Goal: Transaction & Acquisition: Complete application form

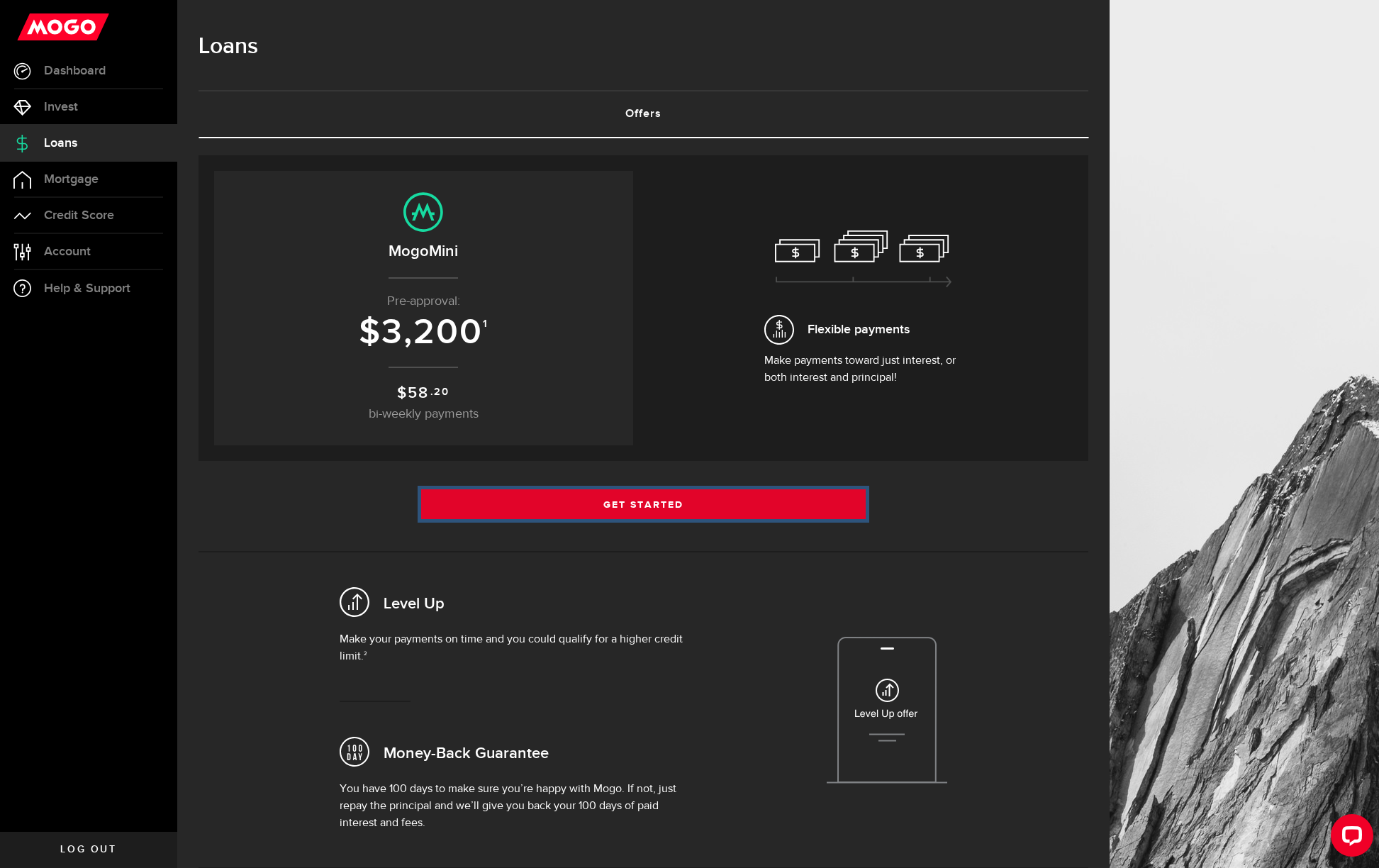
click at [695, 506] on link "Get Started" at bounding box center [644, 503] width 445 height 30
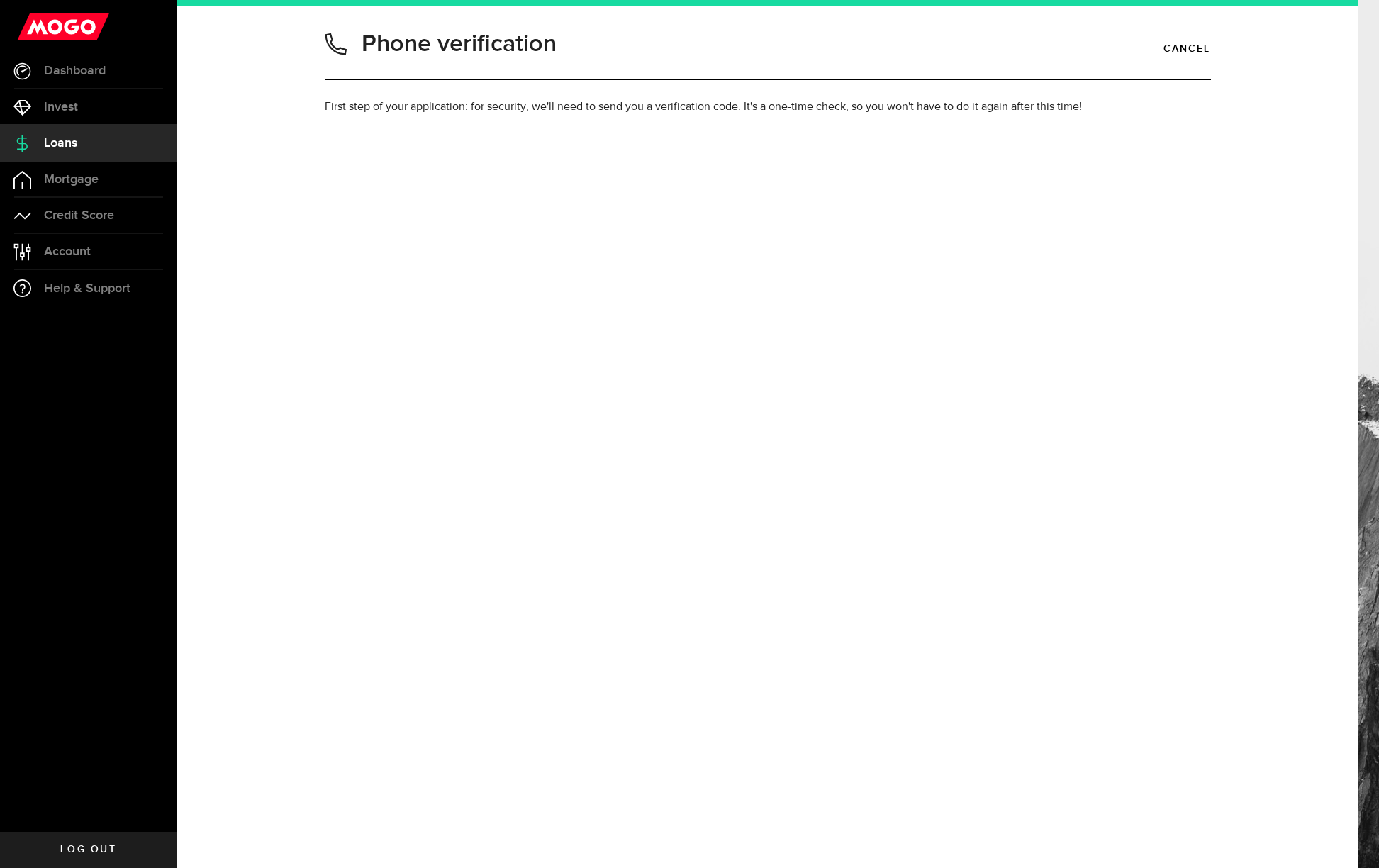
type input "4168221740"
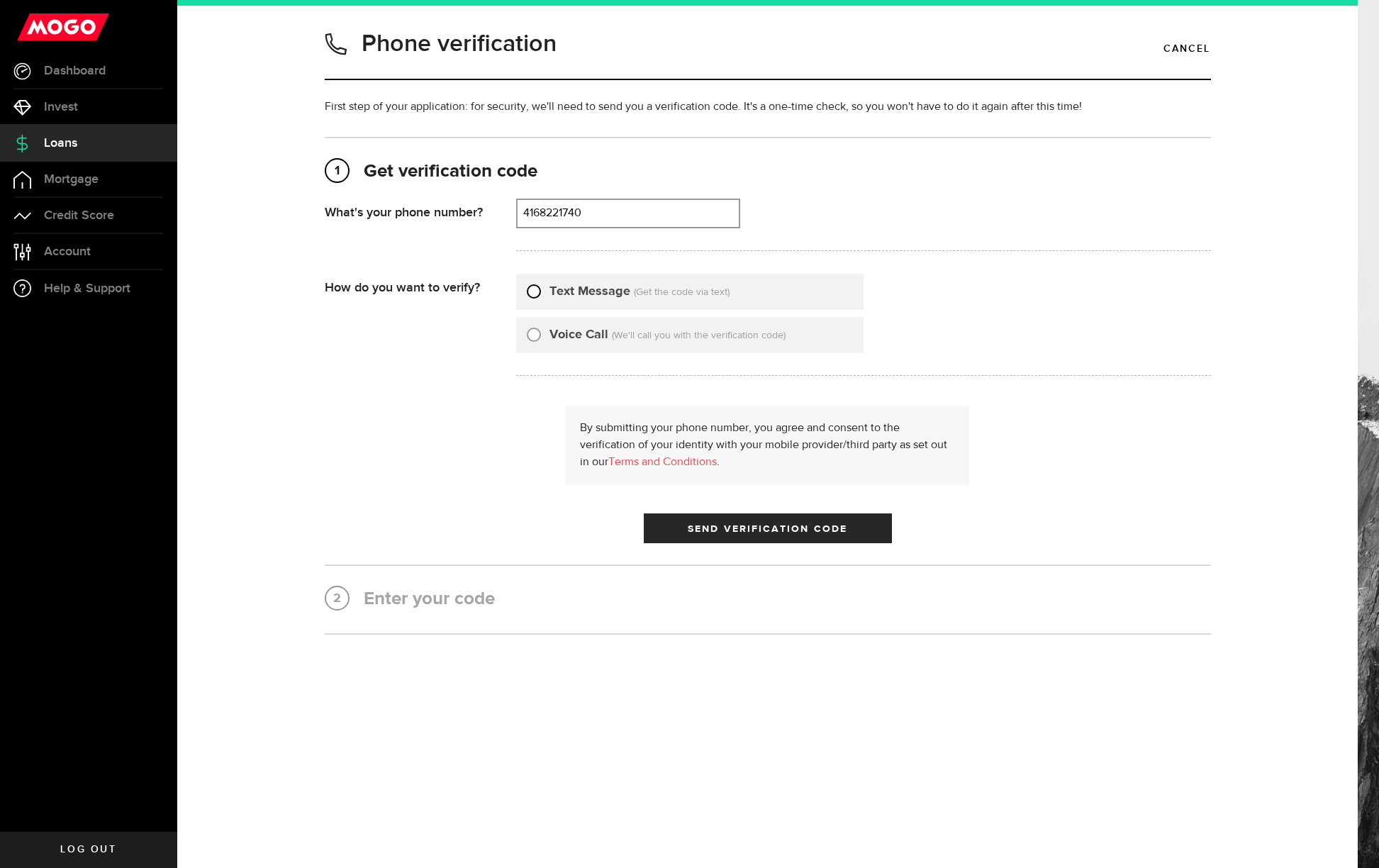
click at [539, 290] on input "Text Message" at bounding box center [534, 289] width 14 height 14
radio input "true"
click at [766, 536] on span "submit" at bounding box center [767, 531] width 18 height 18
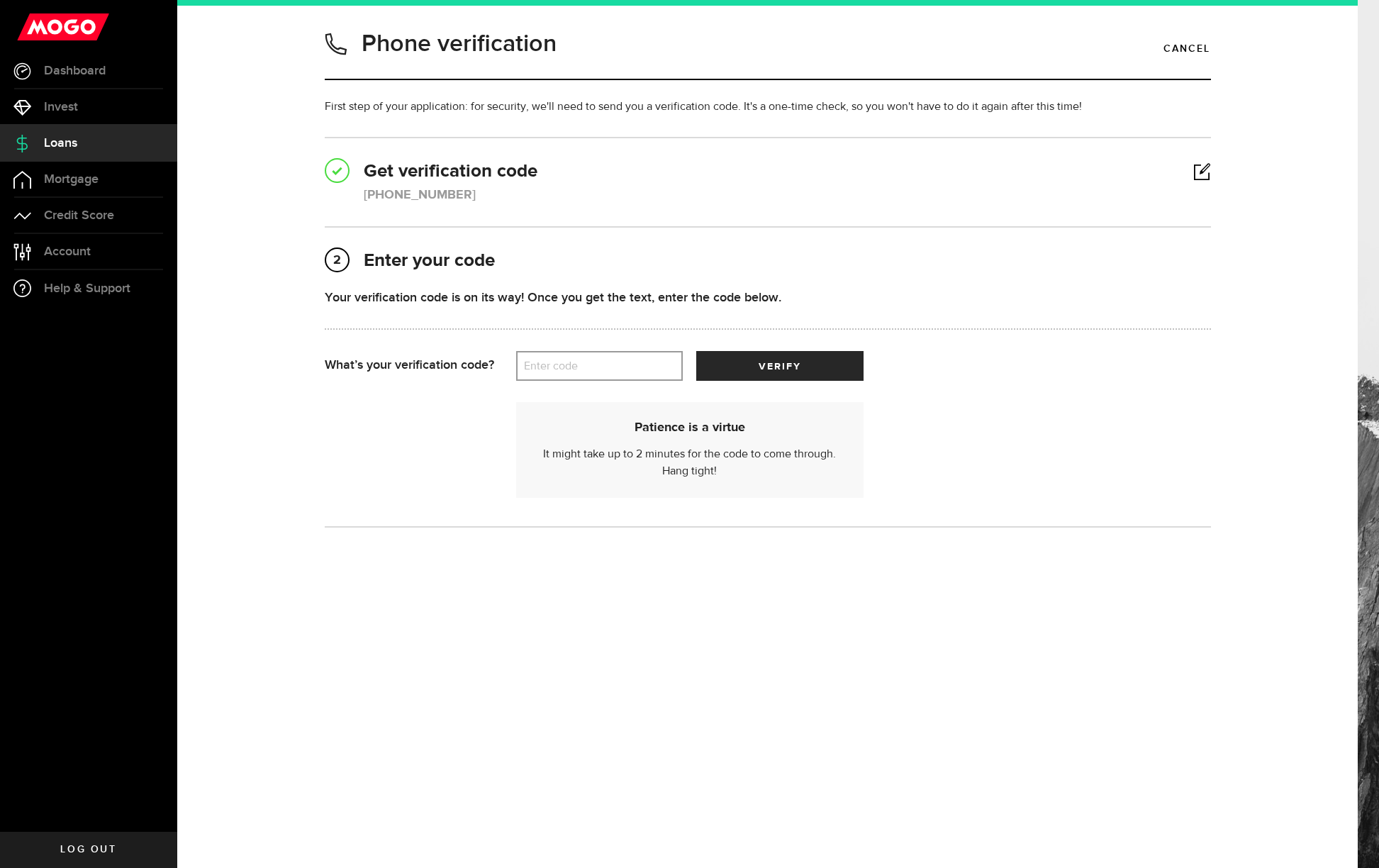
click at [646, 370] on label "Enter code" at bounding box center [599, 366] width 167 height 29
click at [646, 370] on input "Enter code" at bounding box center [599, 366] width 167 height 30
type input "96921"
click at [792, 372] on button "verify" at bounding box center [779, 366] width 167 height 30
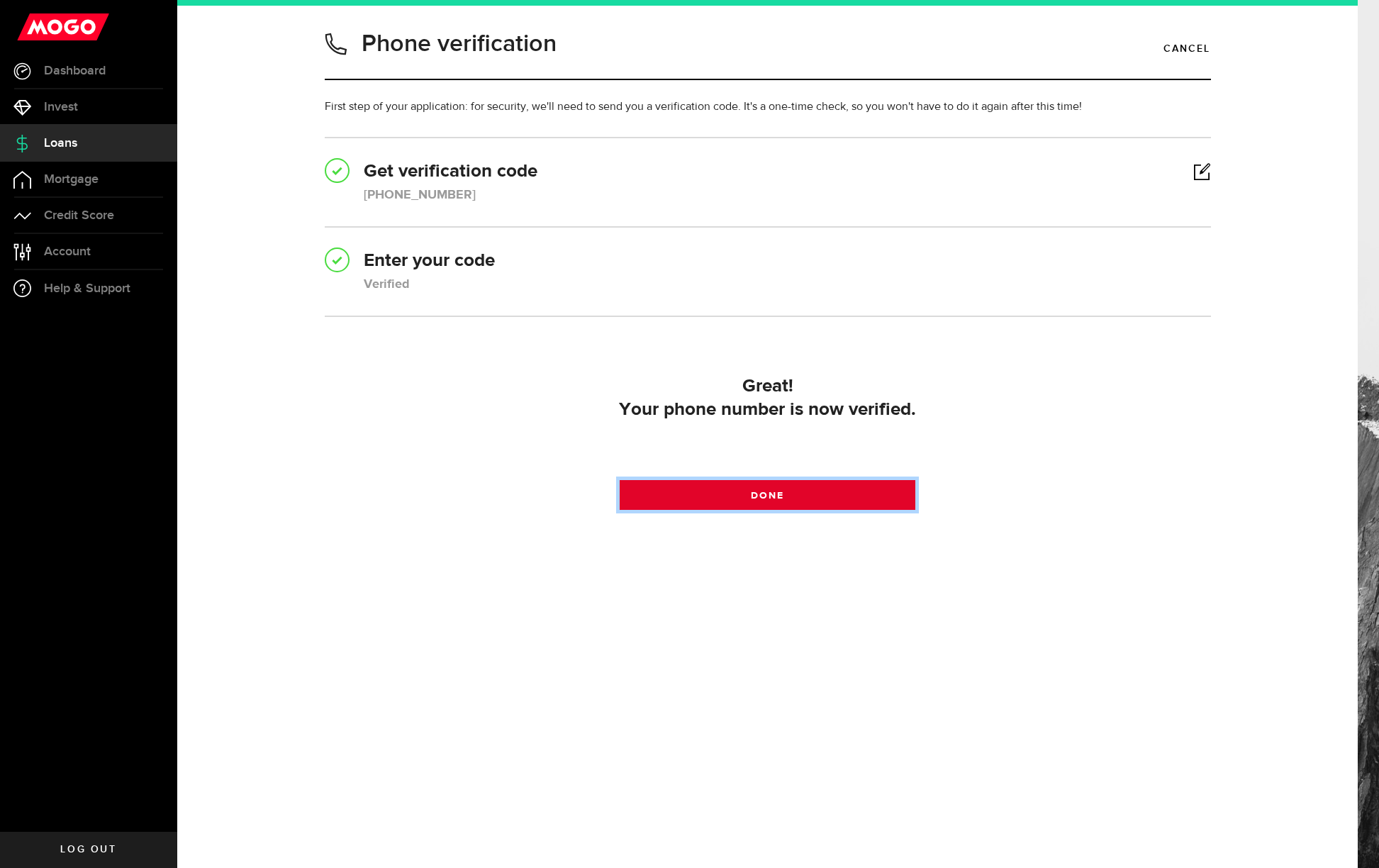
click at [774, 495] on span at bounding box center [767, 498] width 18 height 18
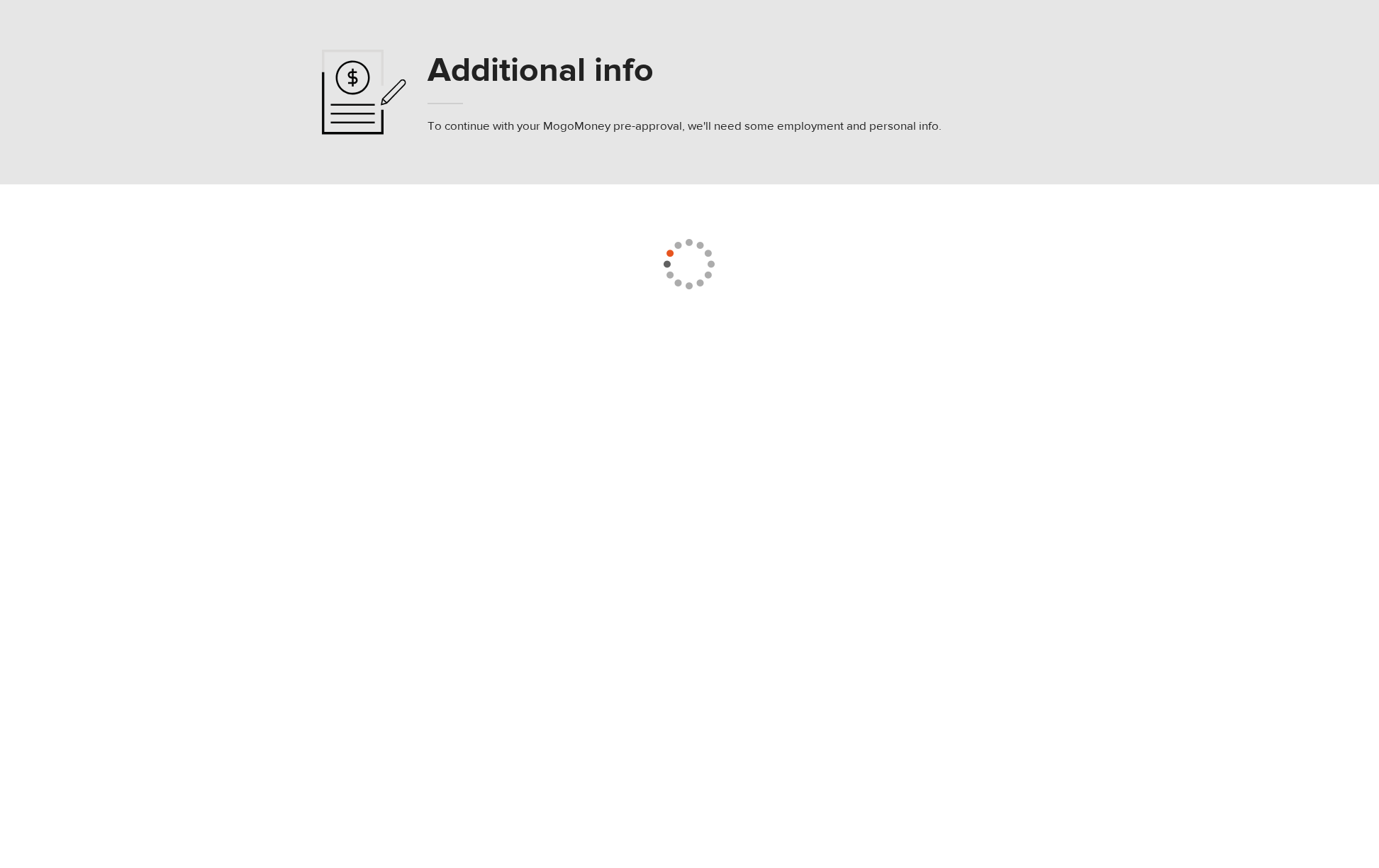
select select
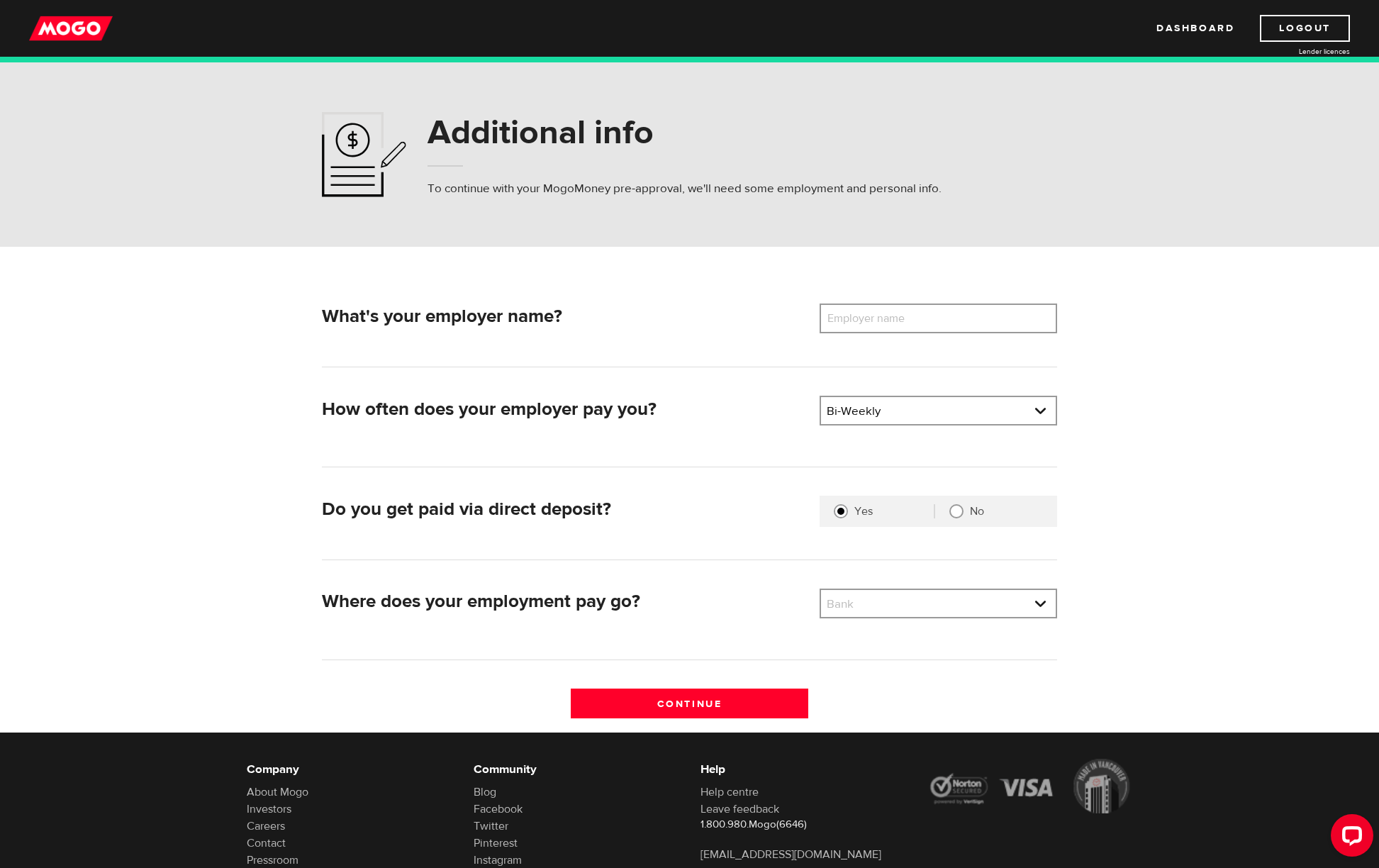
click at [872, 325] on label "Employer name" at bounding box center [876, 318] width 114 height 30
click at [872, 325] on input "Employer name" at bounding box center [939, 318] width 238 height 30
type input "caa"
click at [891, 607] on link at bounding box center [939, 603] width 235 height 27
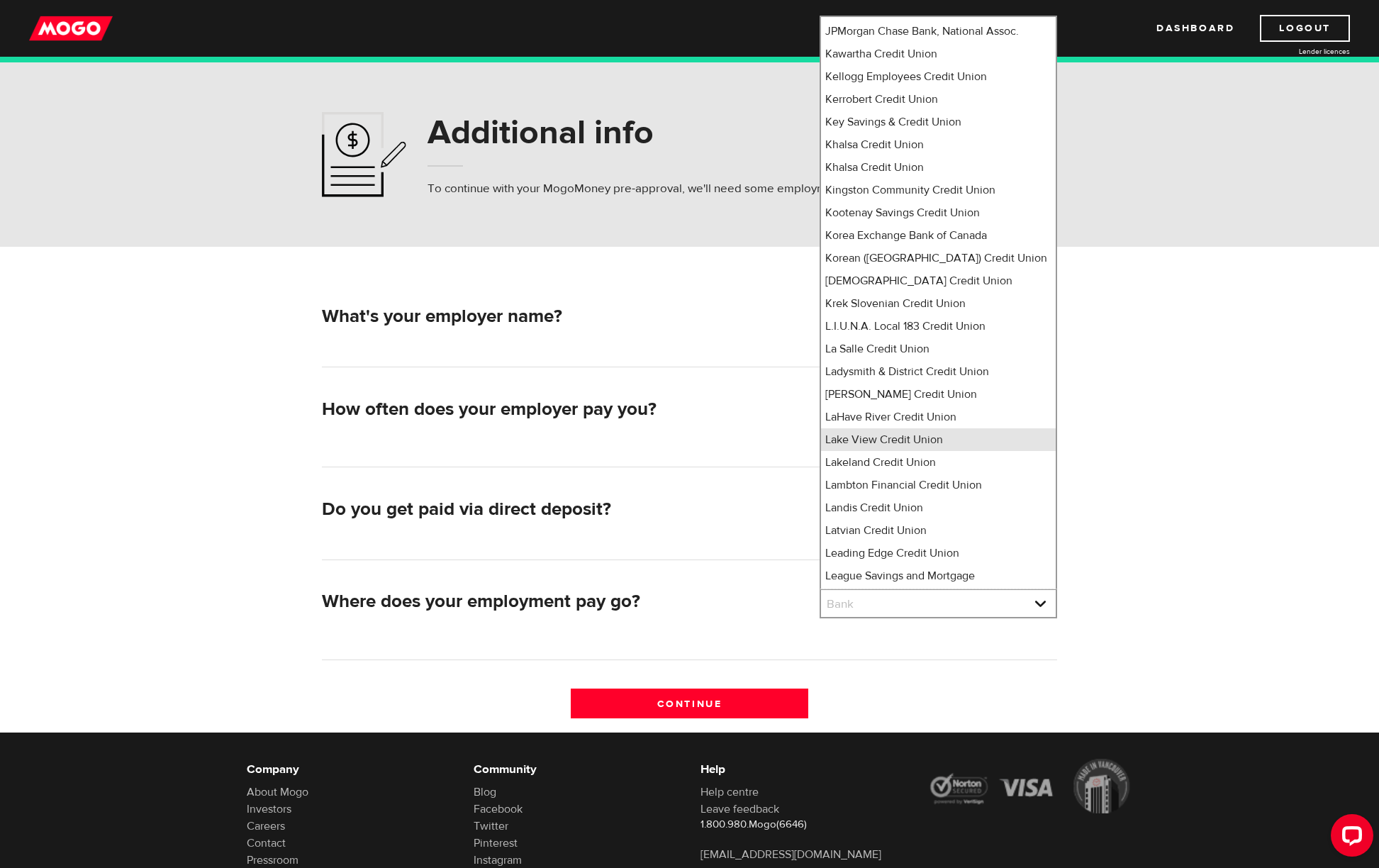
scroll to position [5854, 0]
click at [1161, 358] on form "What's your employer name? Employer name Please enter your employer's name caa …" at bounding box center [689, 489] width 1379 height 485
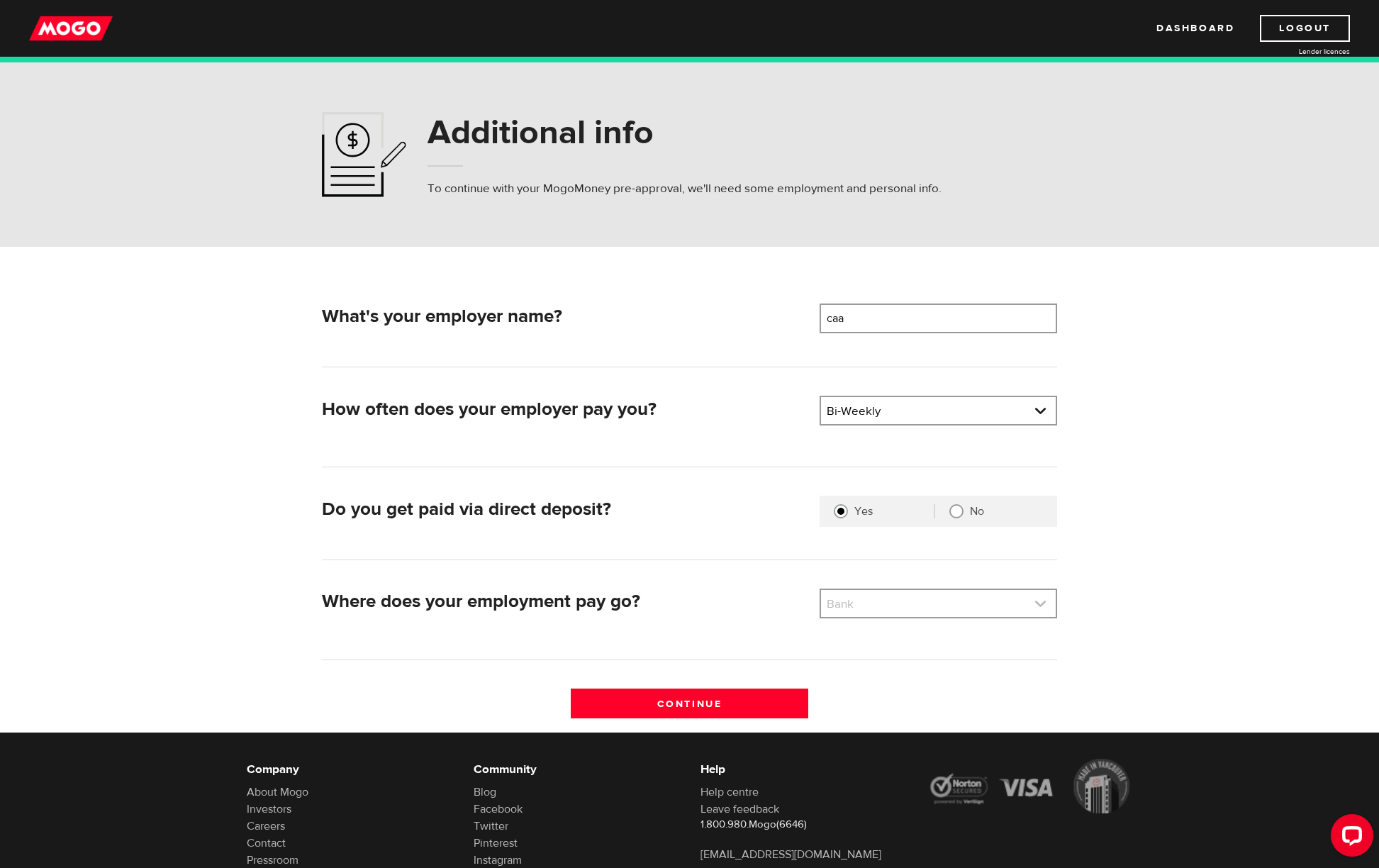
click at [922, 609] on link at bounding box center [939, 603] width 235 height 27
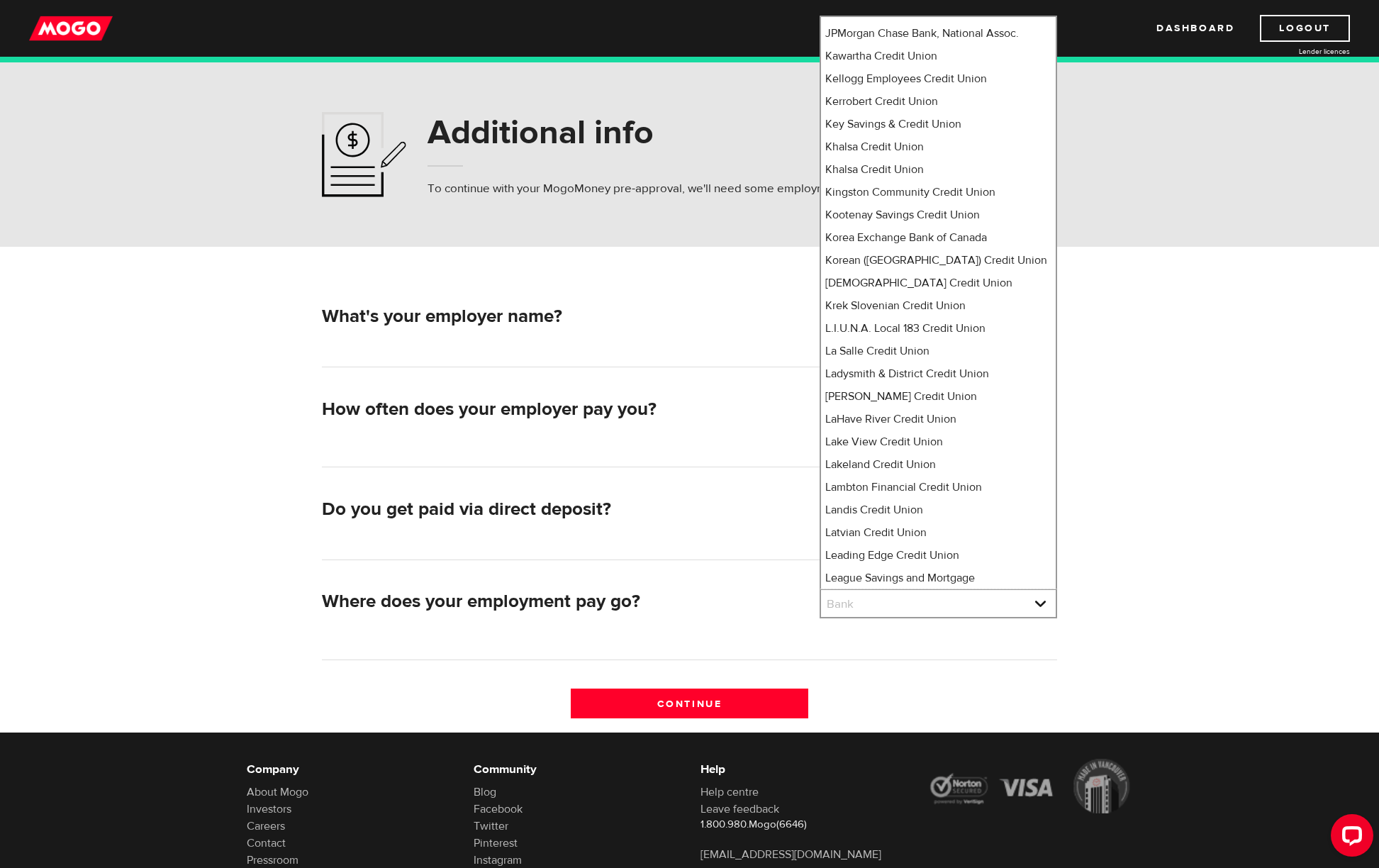
scroll to position [13, 0]
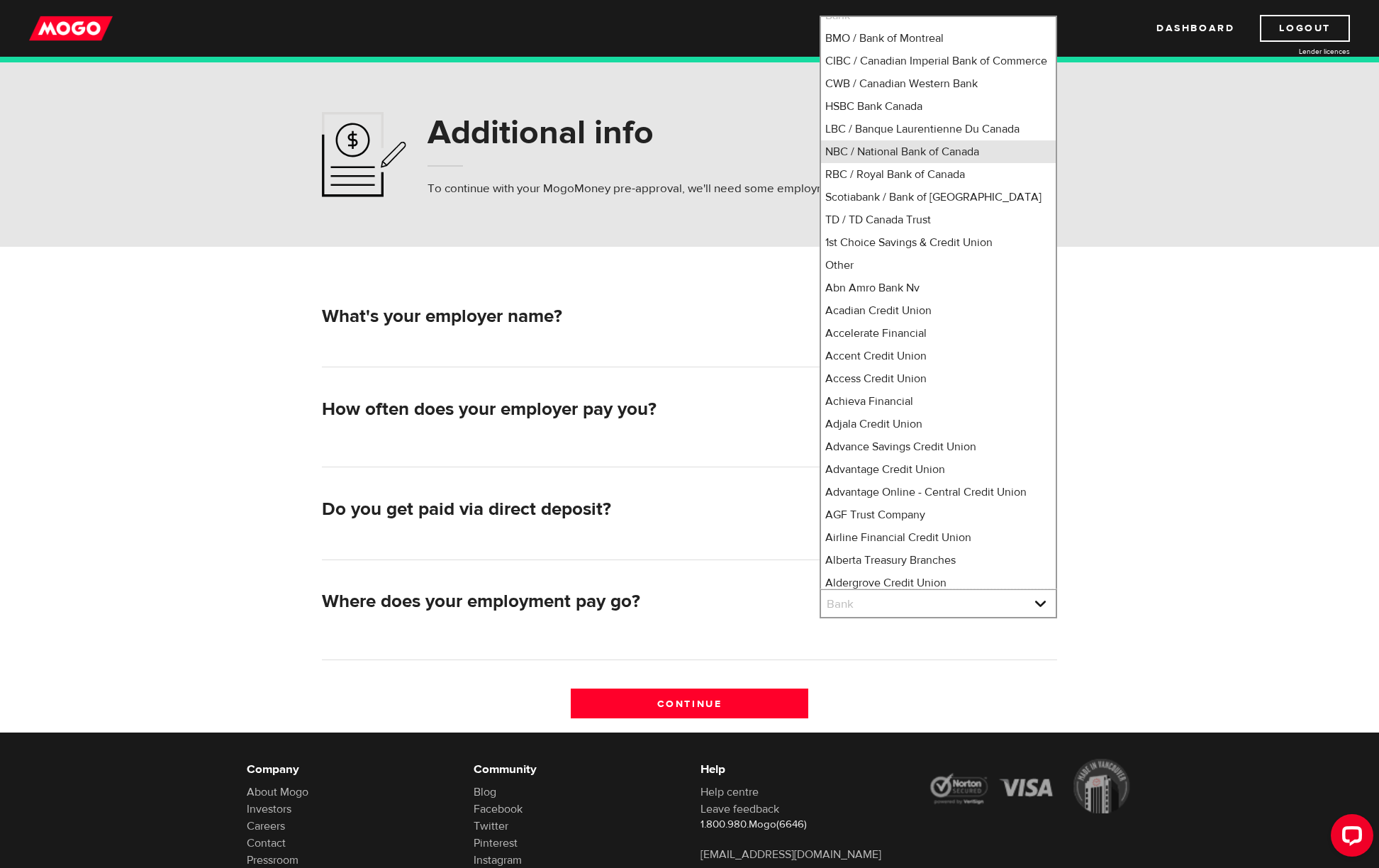
click at [875, 163] on li "NBC / National Bank of Canada" at bounding box center [939, 151] width 235 height 23
select select "7"
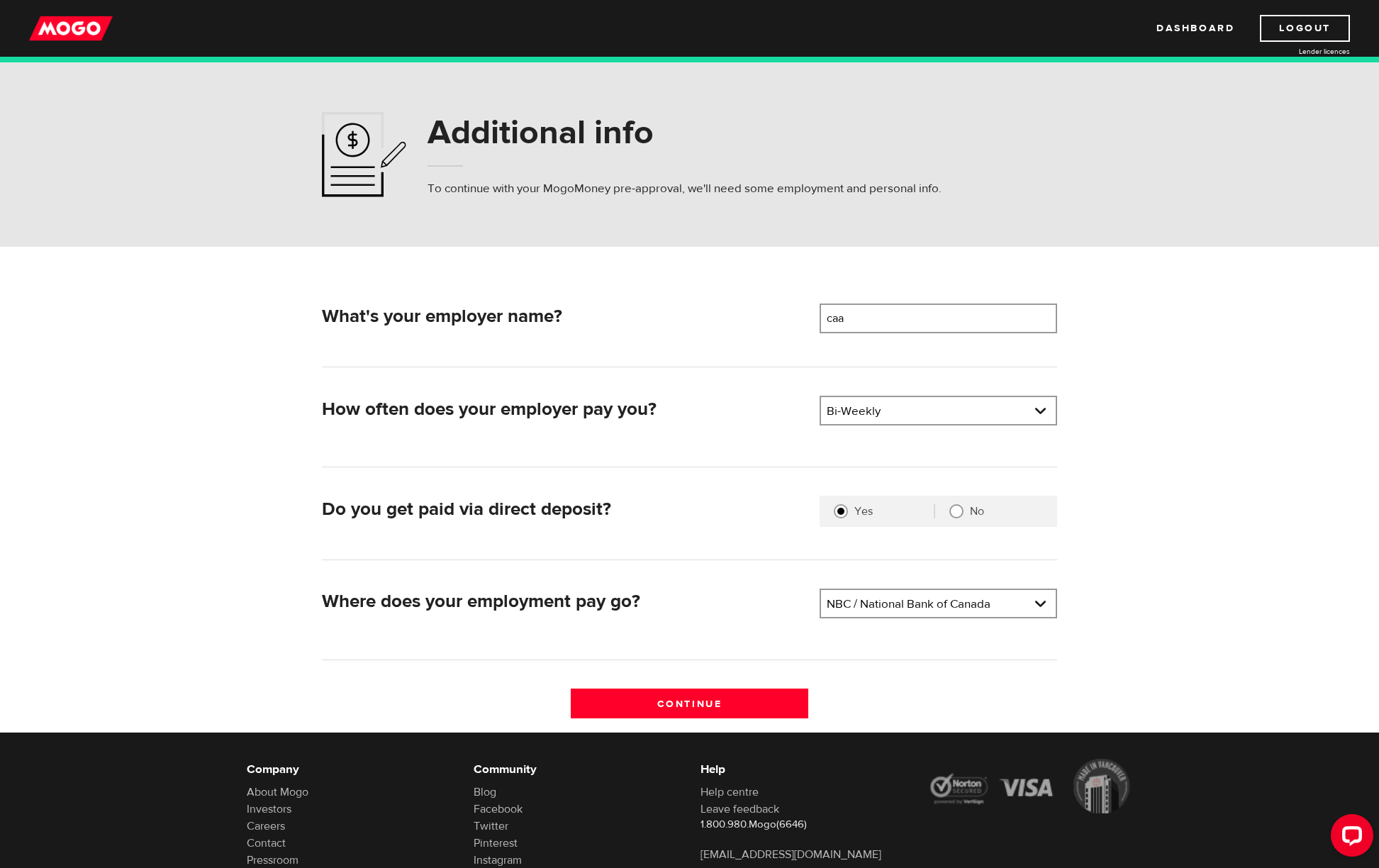
scroll to position [1, 0]
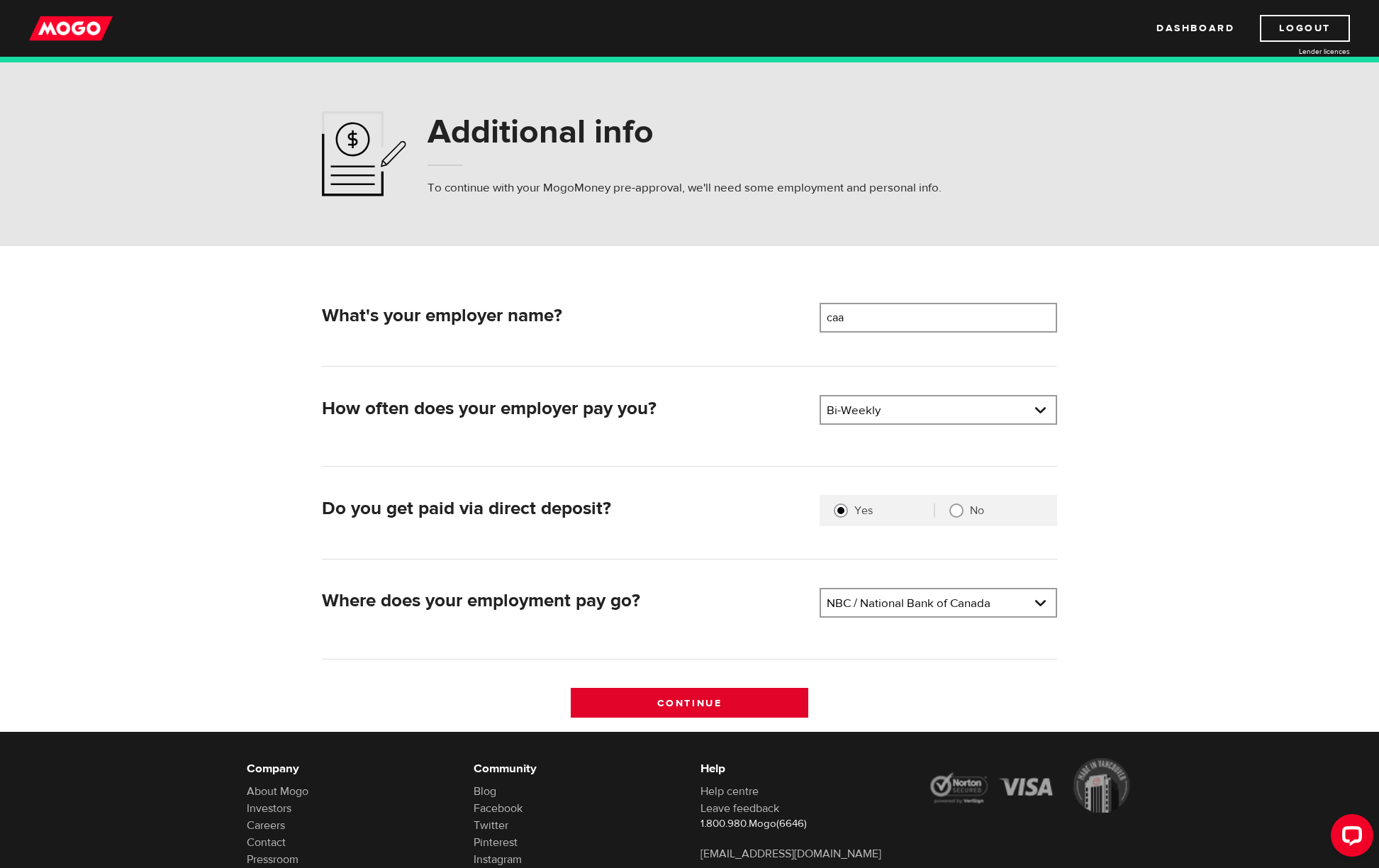
click at [685, 705] on input "Continue" at bounding box center [690, 702] width 238 height 30
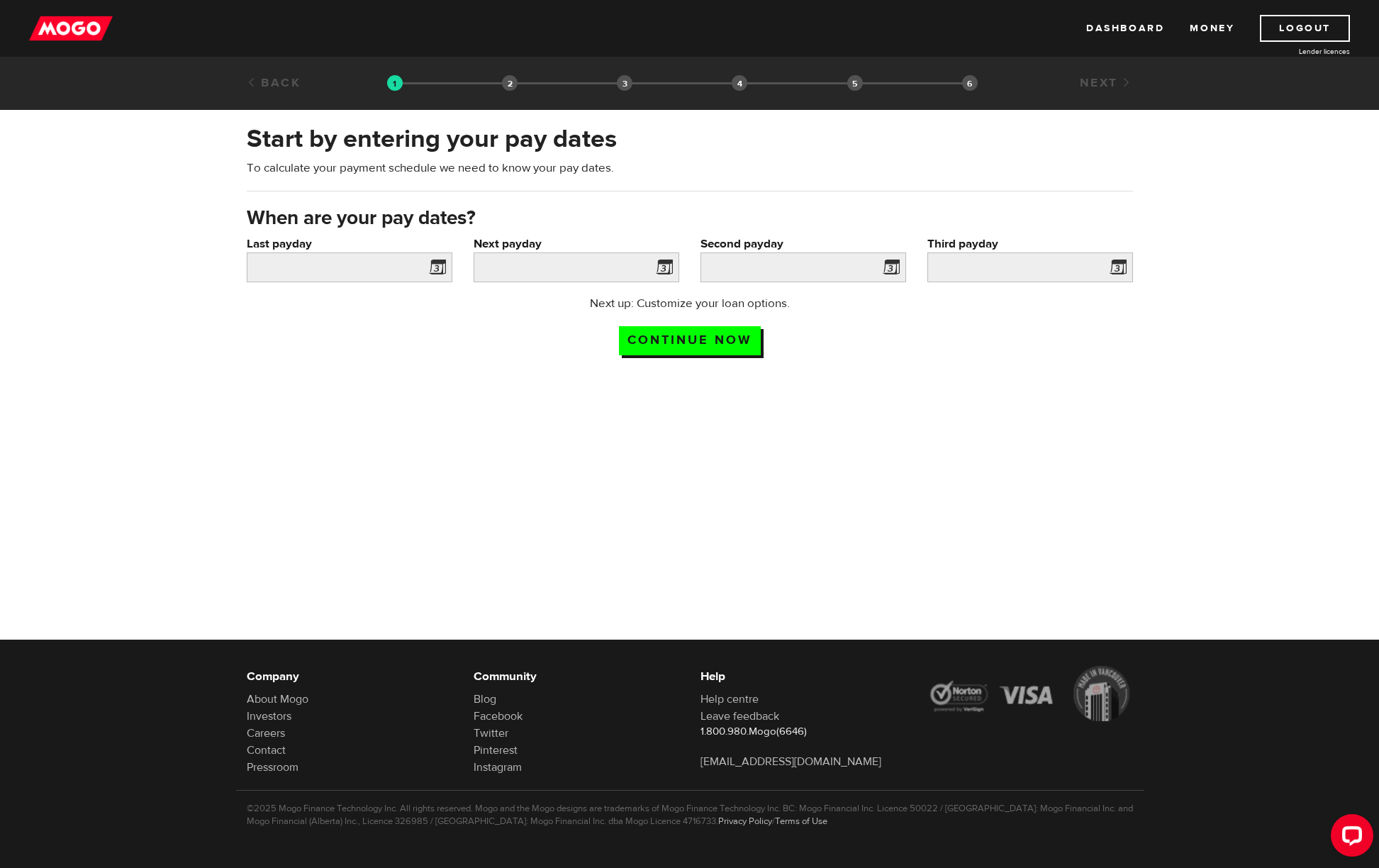
click at [439, 272] on span at bounding box center [435, 269] width 22 height 23
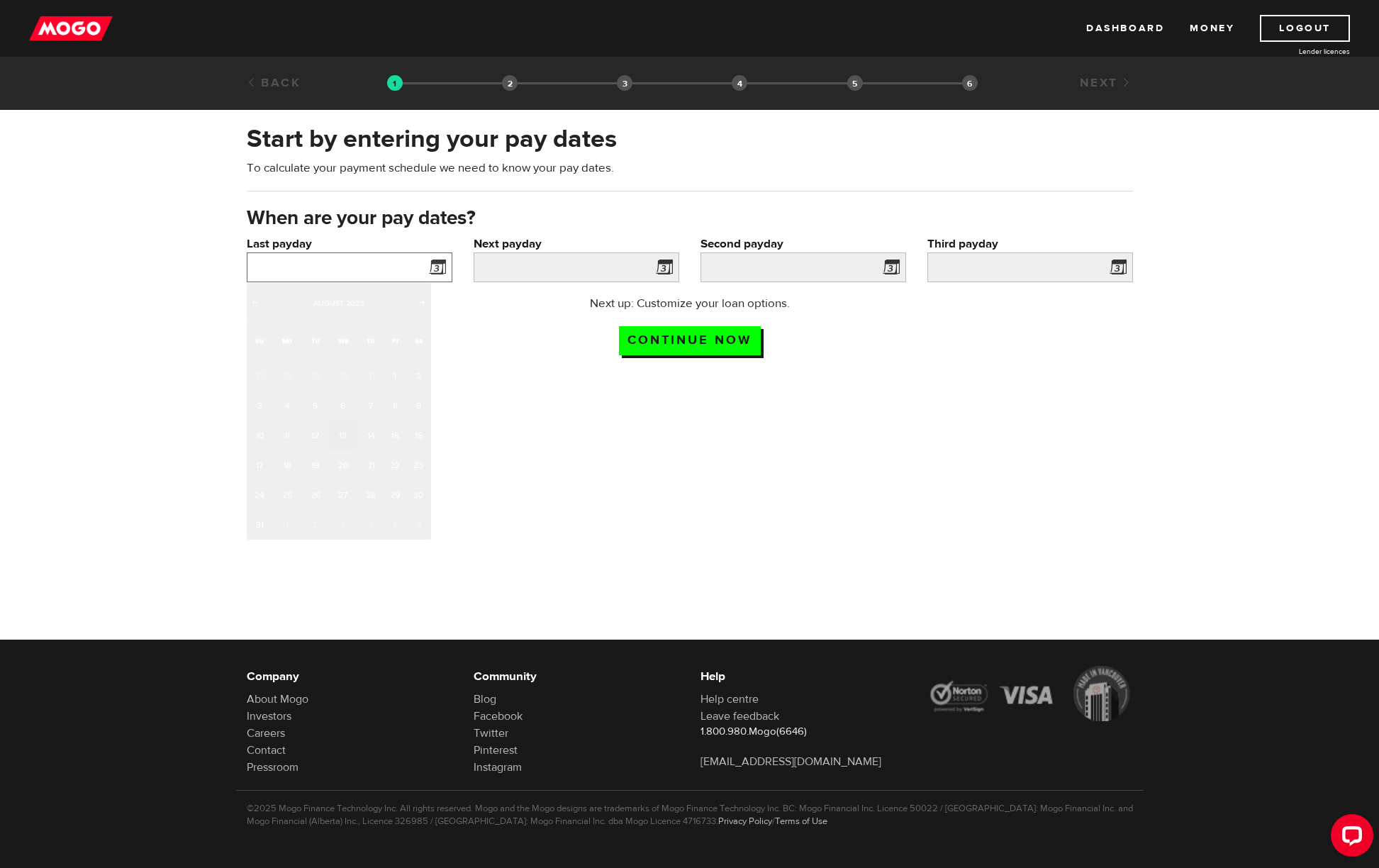
click at [343, 262] on input "Last payday" at bounding box center [349, 267] width 205 height 30
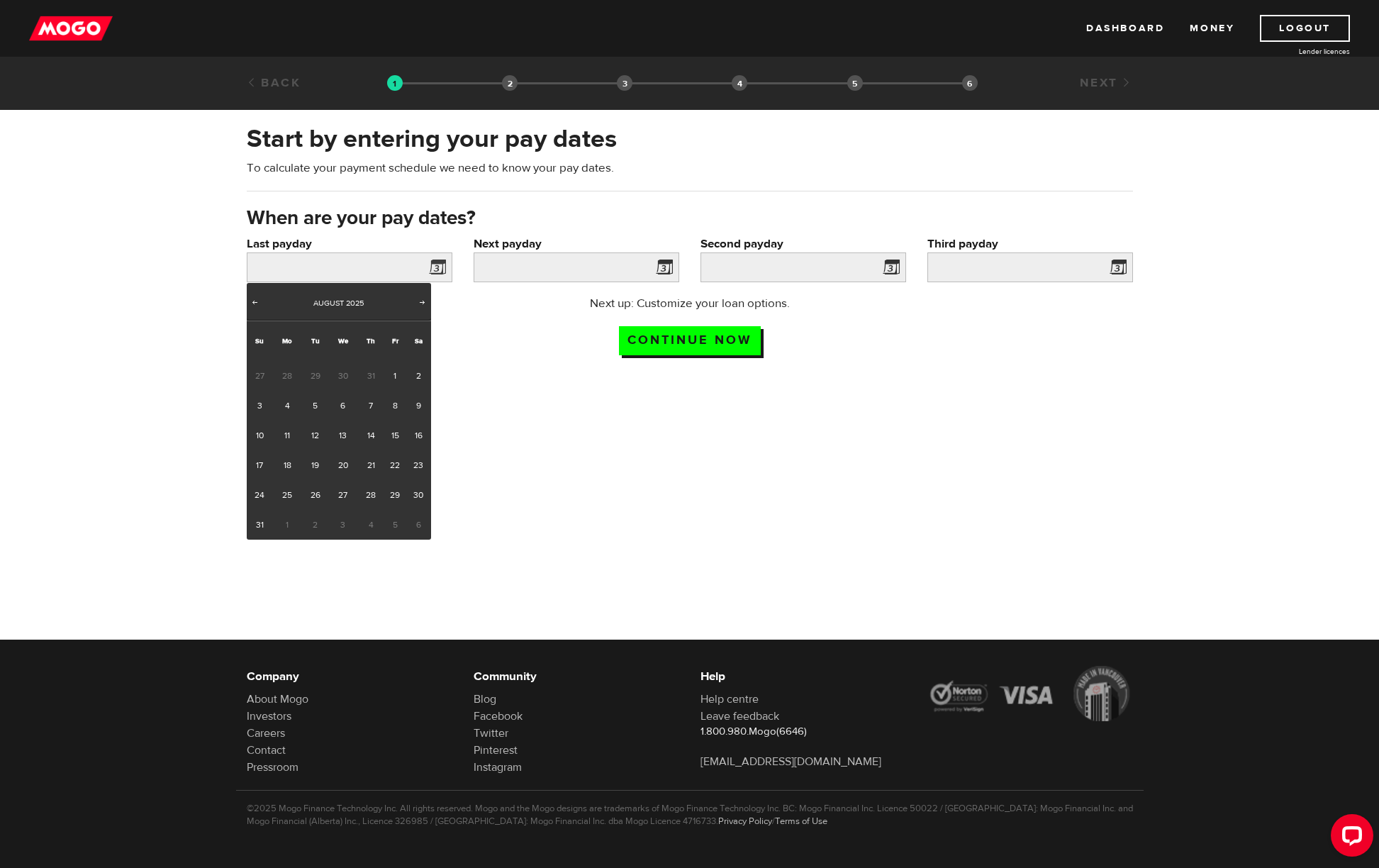
click at [348, 375] on span "30" at bounding box center [343, 375] width 29 height 30
click at [349, 375] on span "30" at bounding box center [343, 375] width 29 height 30
click at [259, 301] on span "Prev" at bounding box center [254, 302] width 12 height 12
click at [349, 492] on link "30" at bounding box center [343, 494] width 29 height 30
type input "2025/07/30"
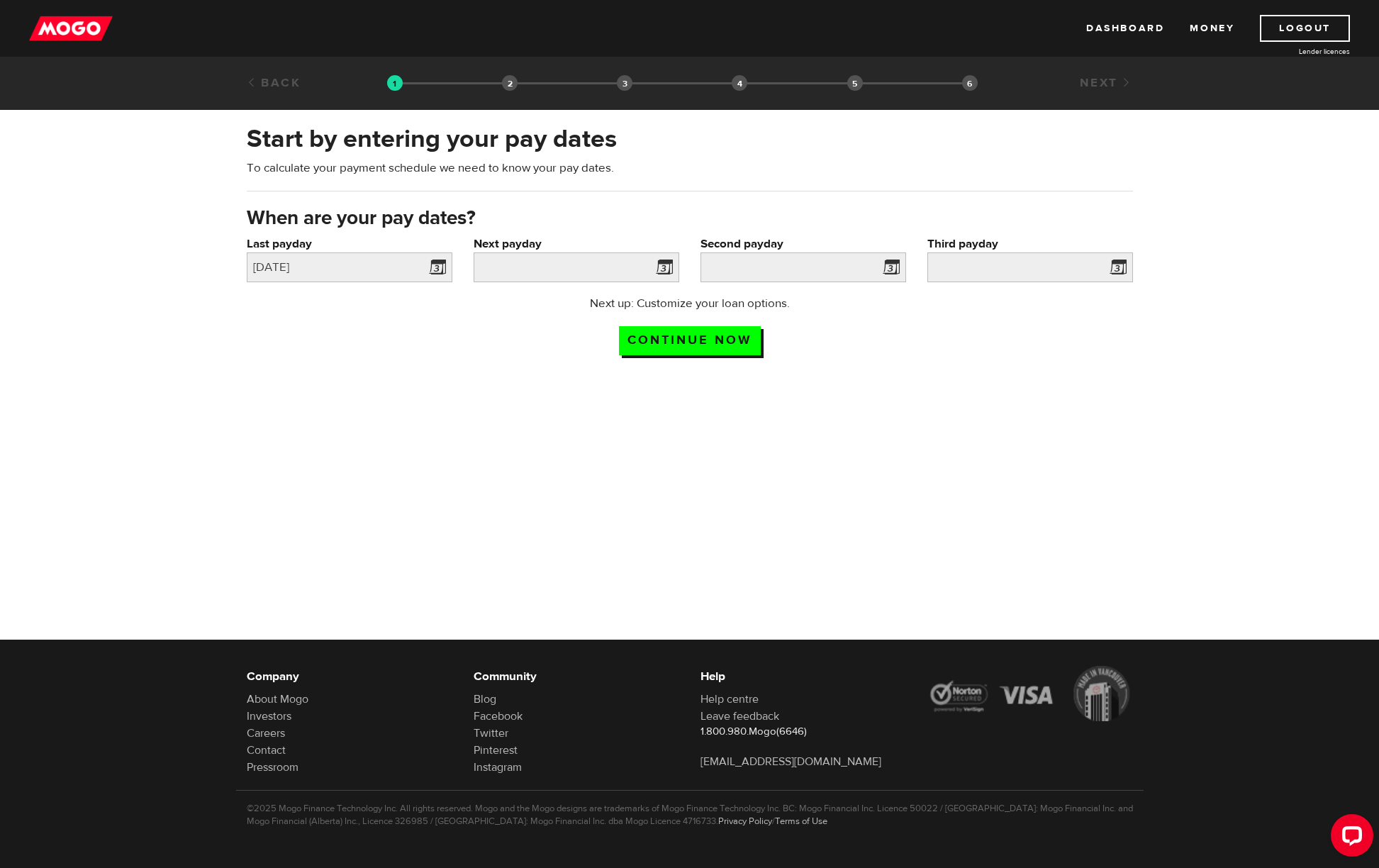
click at [659, 270] on span at bounding box center [662, 269] width 22 height 23
click at [667, 267] on span at bounding box center [662, 269] width 22 height 23
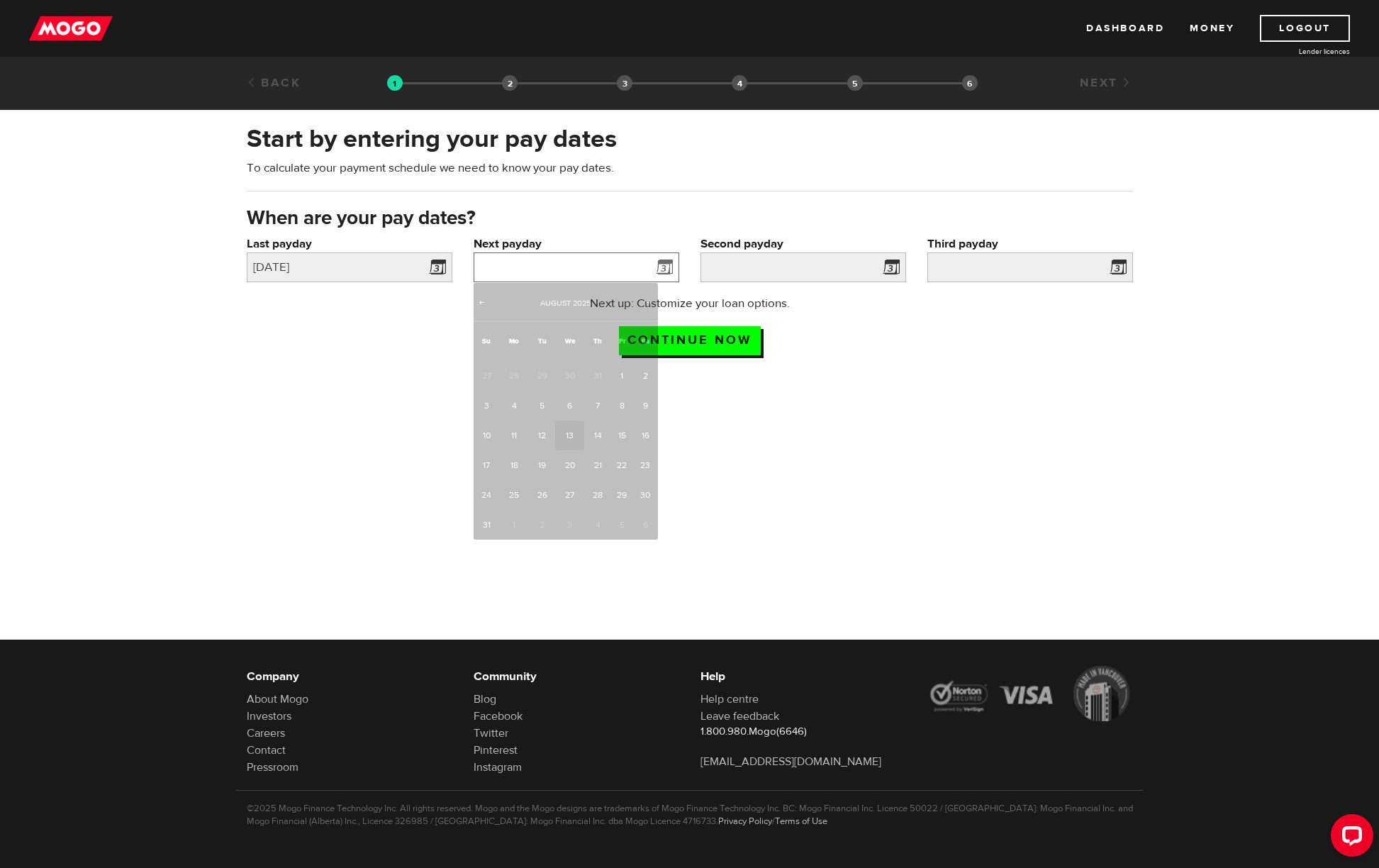
click at [589, 267] on input "Next payday" at bounding box center [576, 267] width 205 height 30
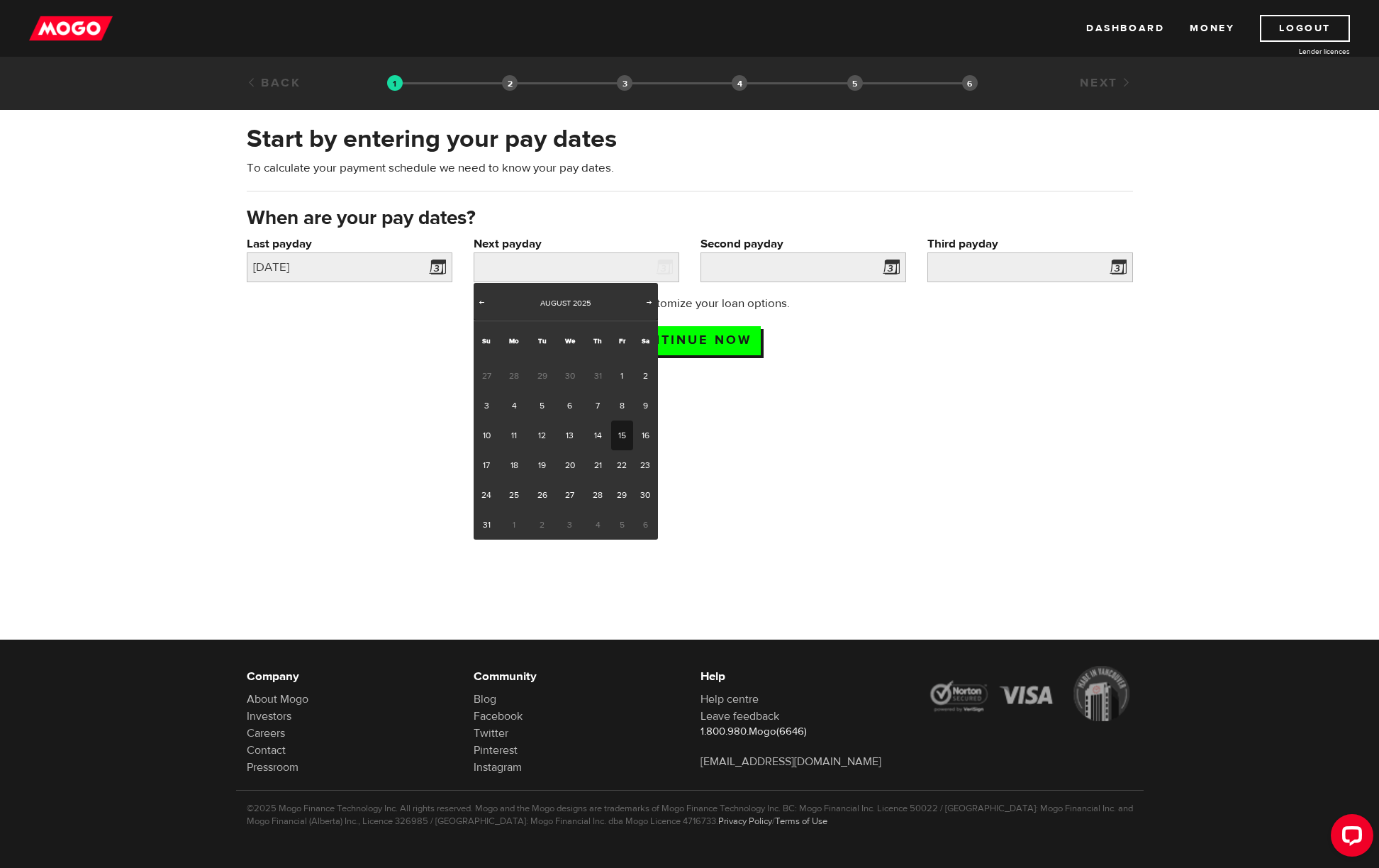
click at [619, 436] on link "15" at bounding box center [622, 435] width 22 height 30
type input "2025/08/15"
type input "2025/8/29"
type input "2025/9/12"
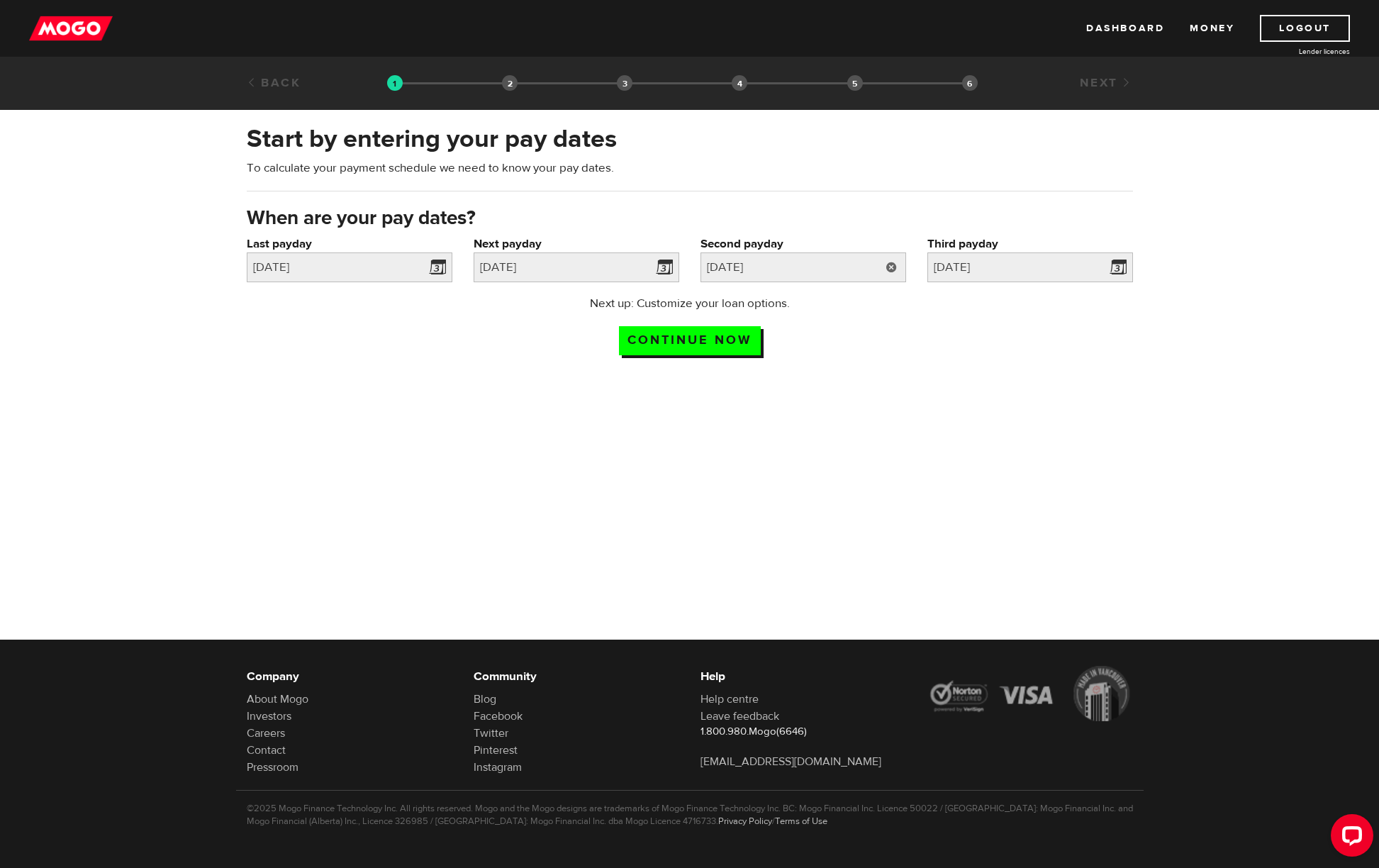
click at [895, 270] on link at bounding box center [892, 267] width 29 height 30
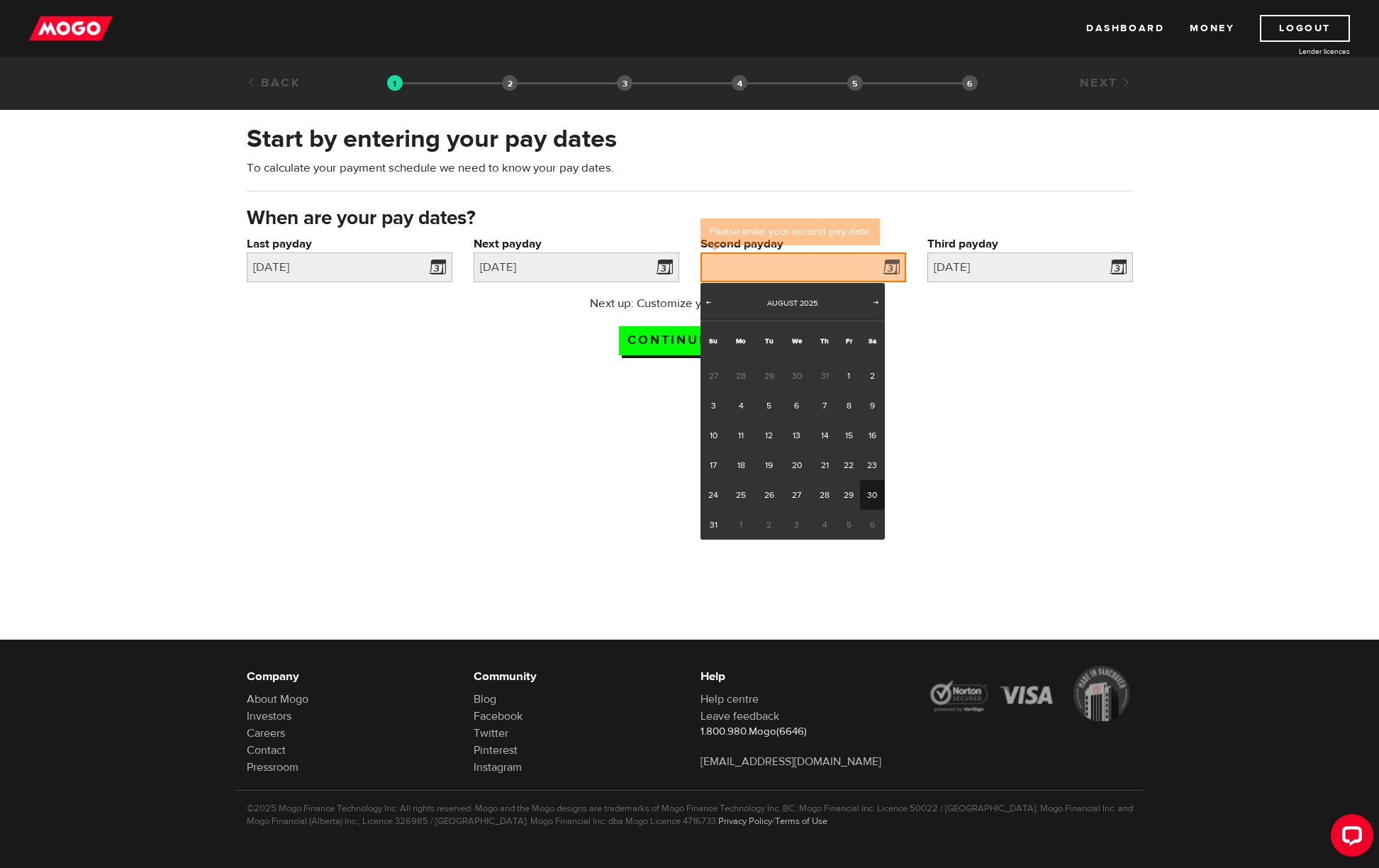
click at [866, 490] on link "30" at bounding box center [873, 494] width 25 height 30
type input "2025/08/30"
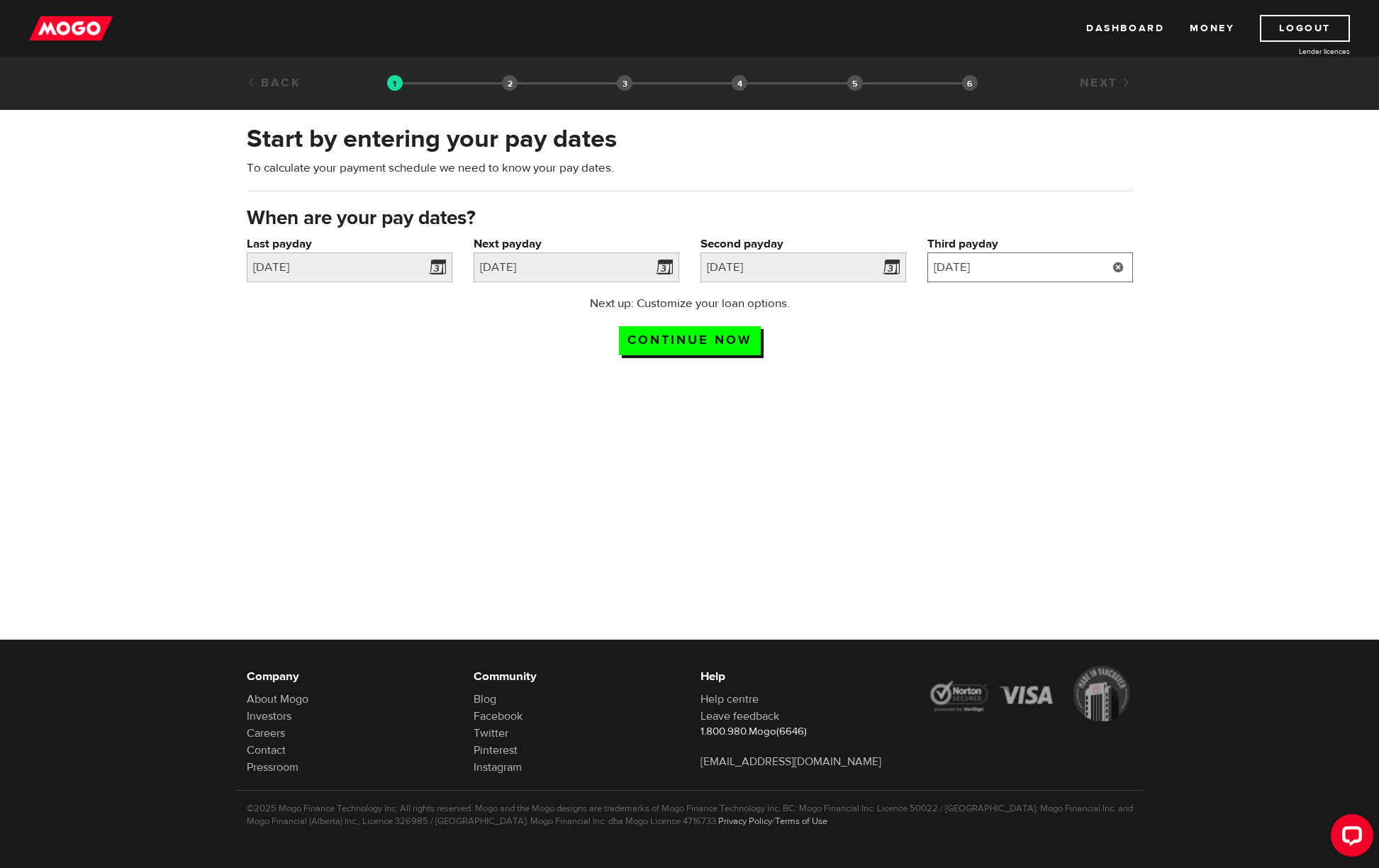
click at [1083, 276] on input "2025/9/12" at bounding box center [1030, 267] width 205 height 30
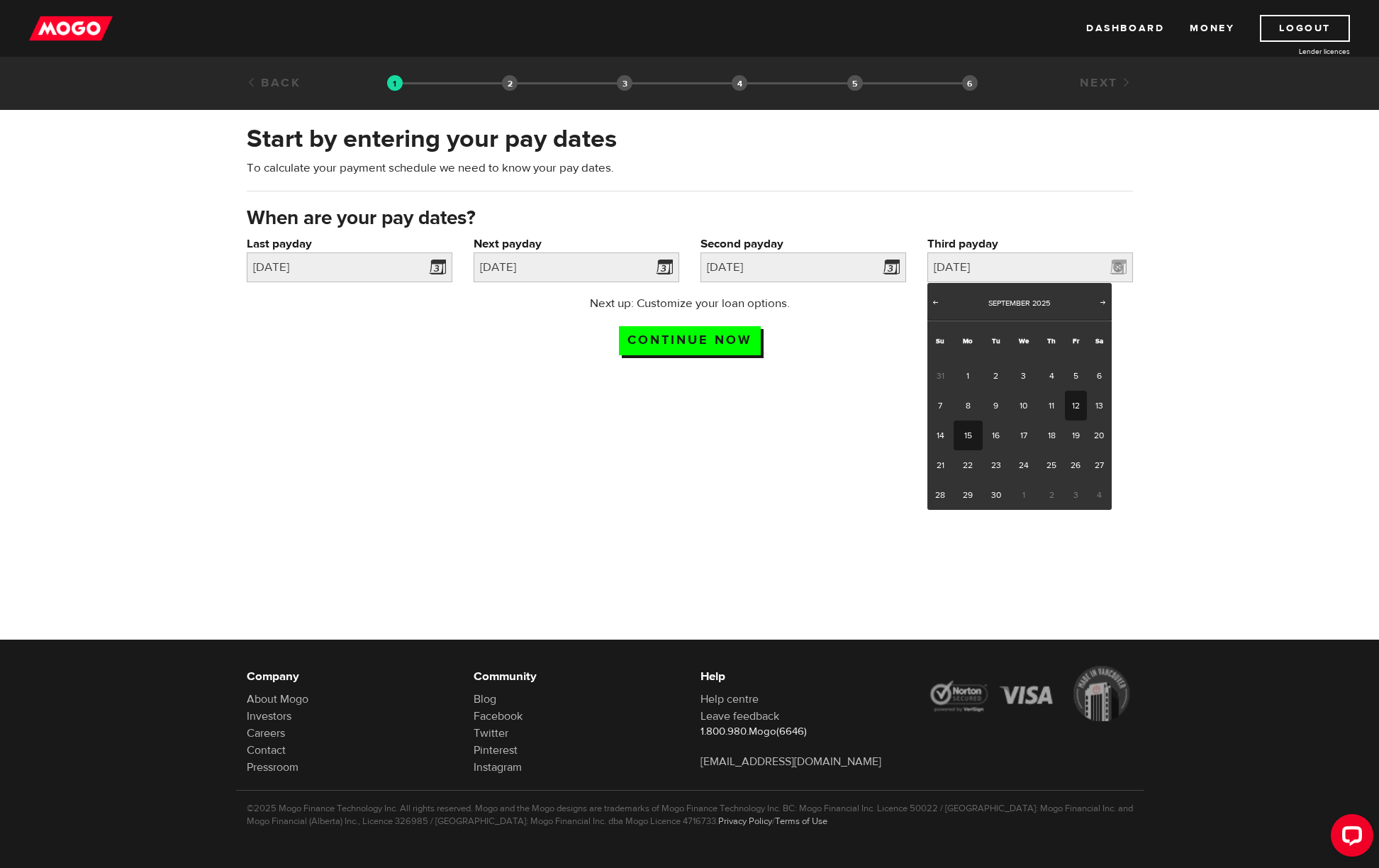
click at [973, 435] on link "15" at bounding box center [968, 435] width 29 height 30
type input "2025/09/15"
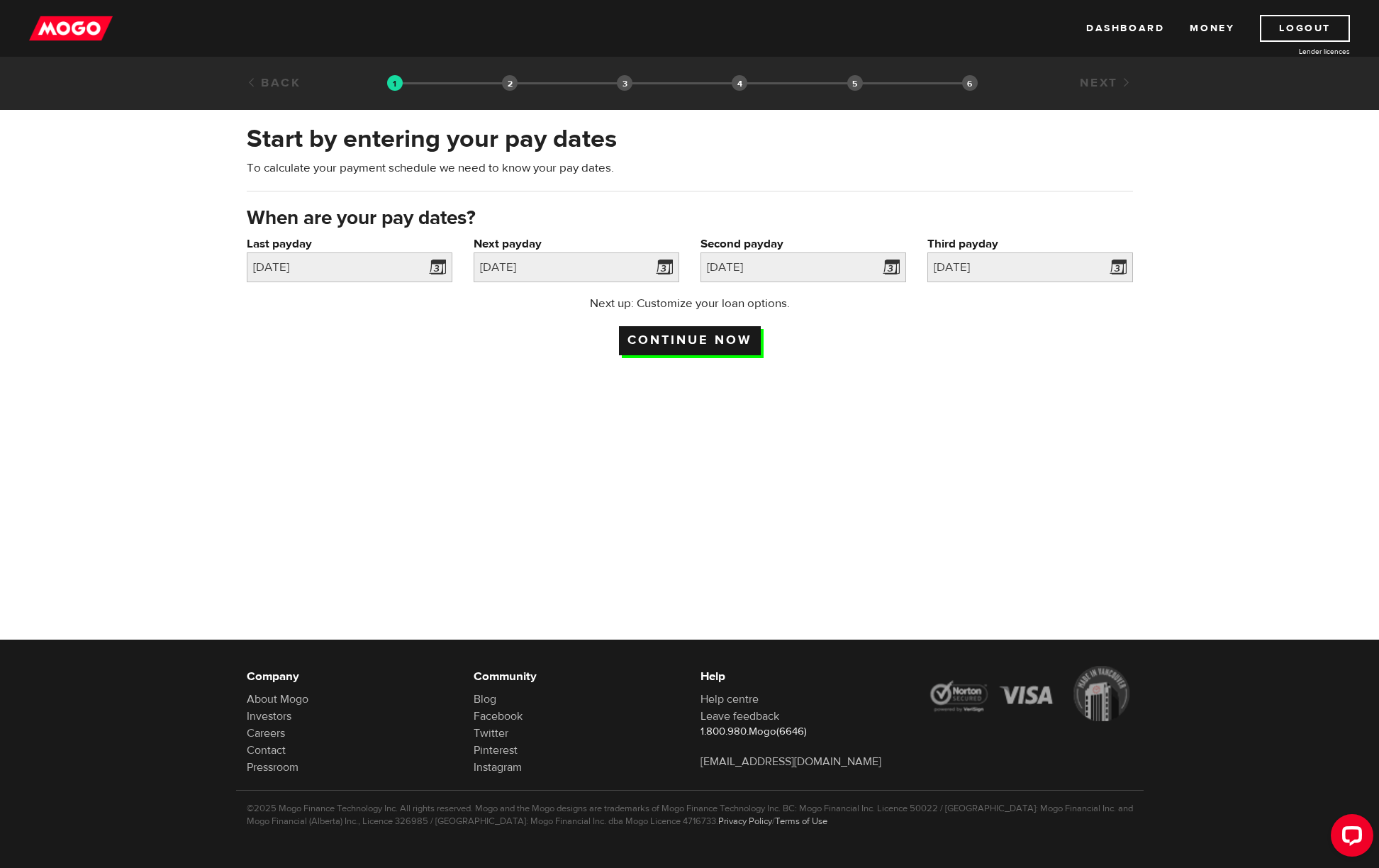
click at [679, 337] on input "Continue now" at bounding box center [689, 340] width 141 height 29
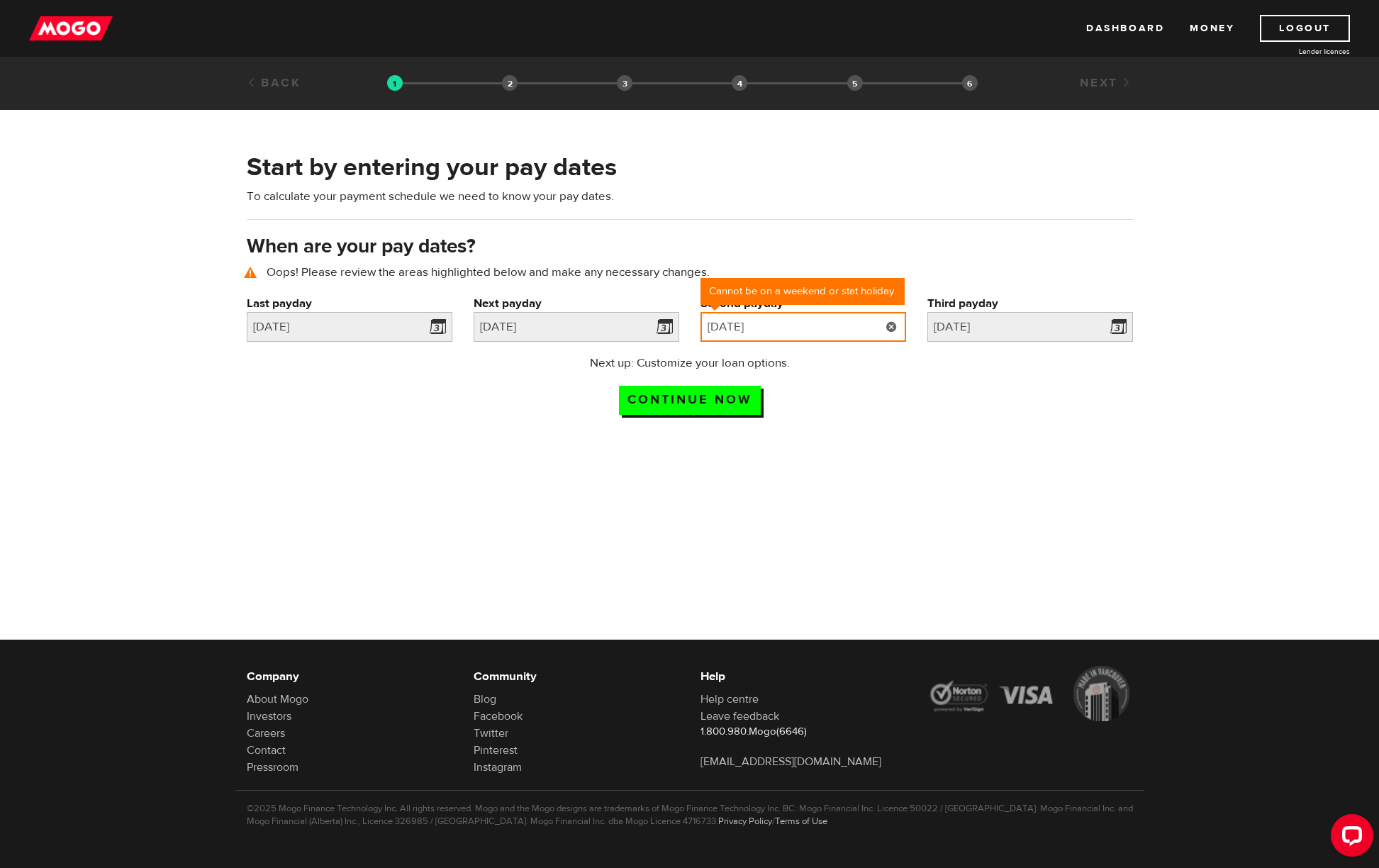
click at [827, 331] on input "[DATE]" at bounding box center [803, 326] width 205 height 30
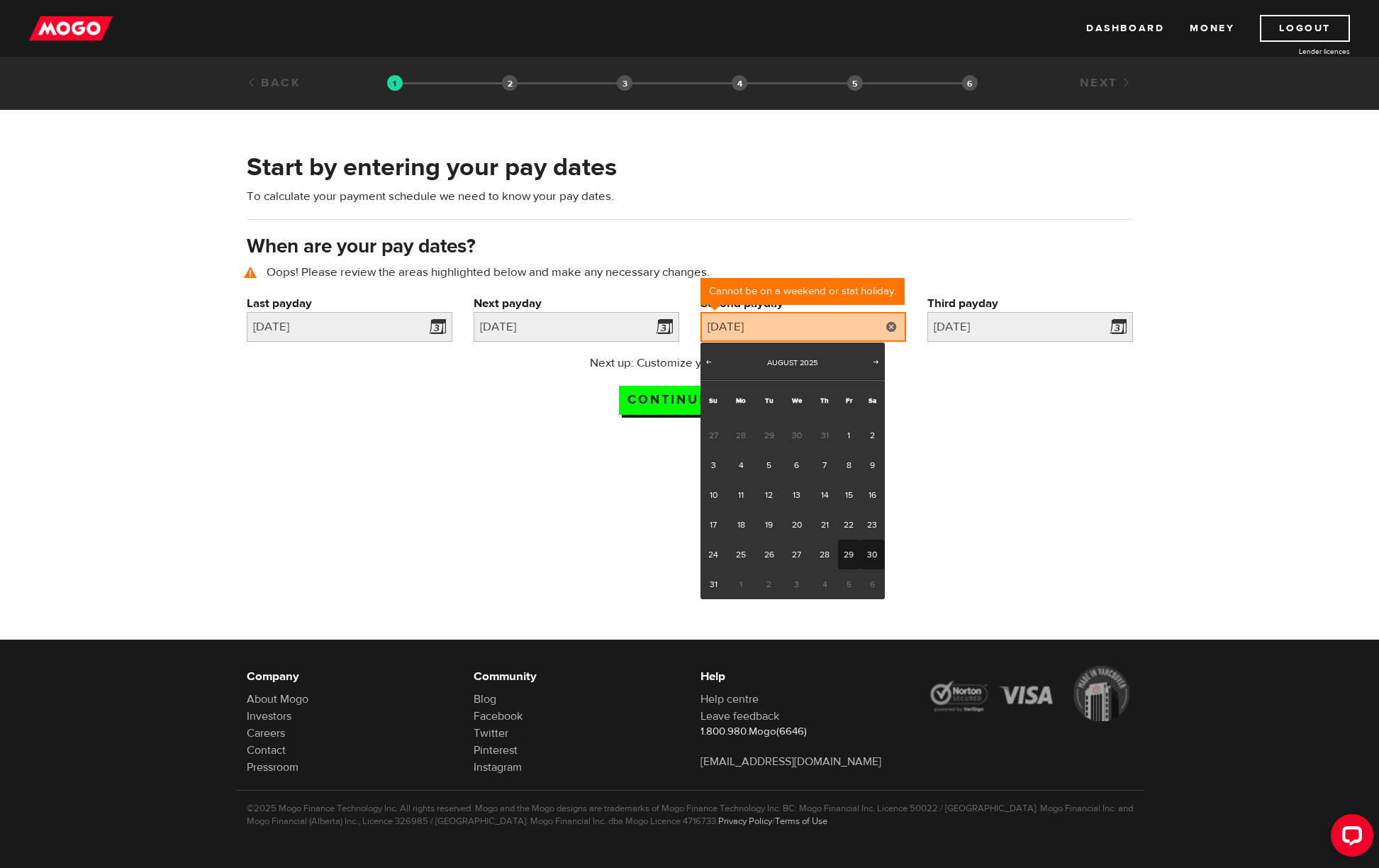
click at [846, 554] on link "29" at bounding box center [849, 554] width 22 height 30
type input "2025/08/29"
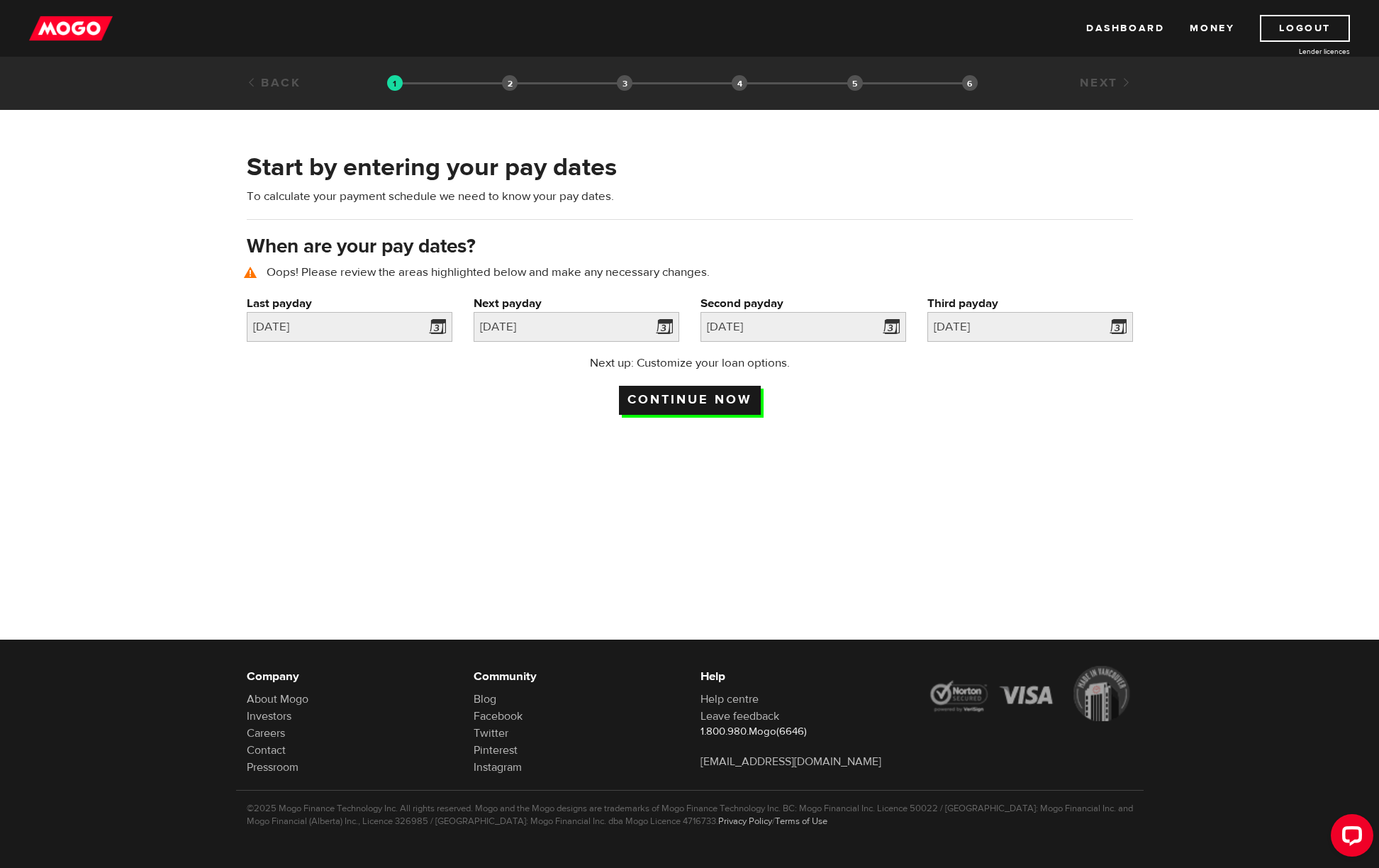
click at [742, 395] on input "Continue now" at bounding box center [689, 400] width 141 height 29
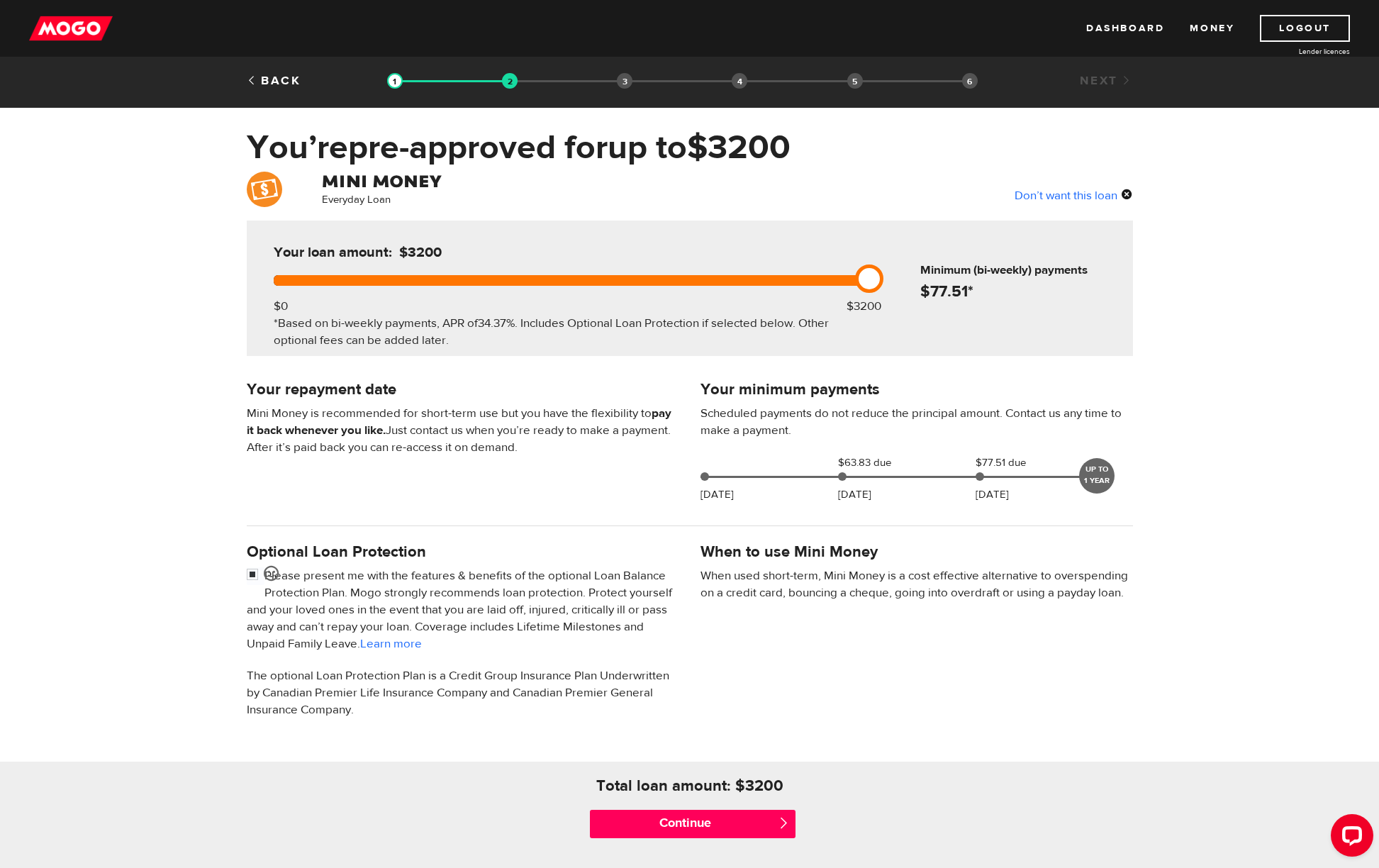
scroll to position [6, 0]
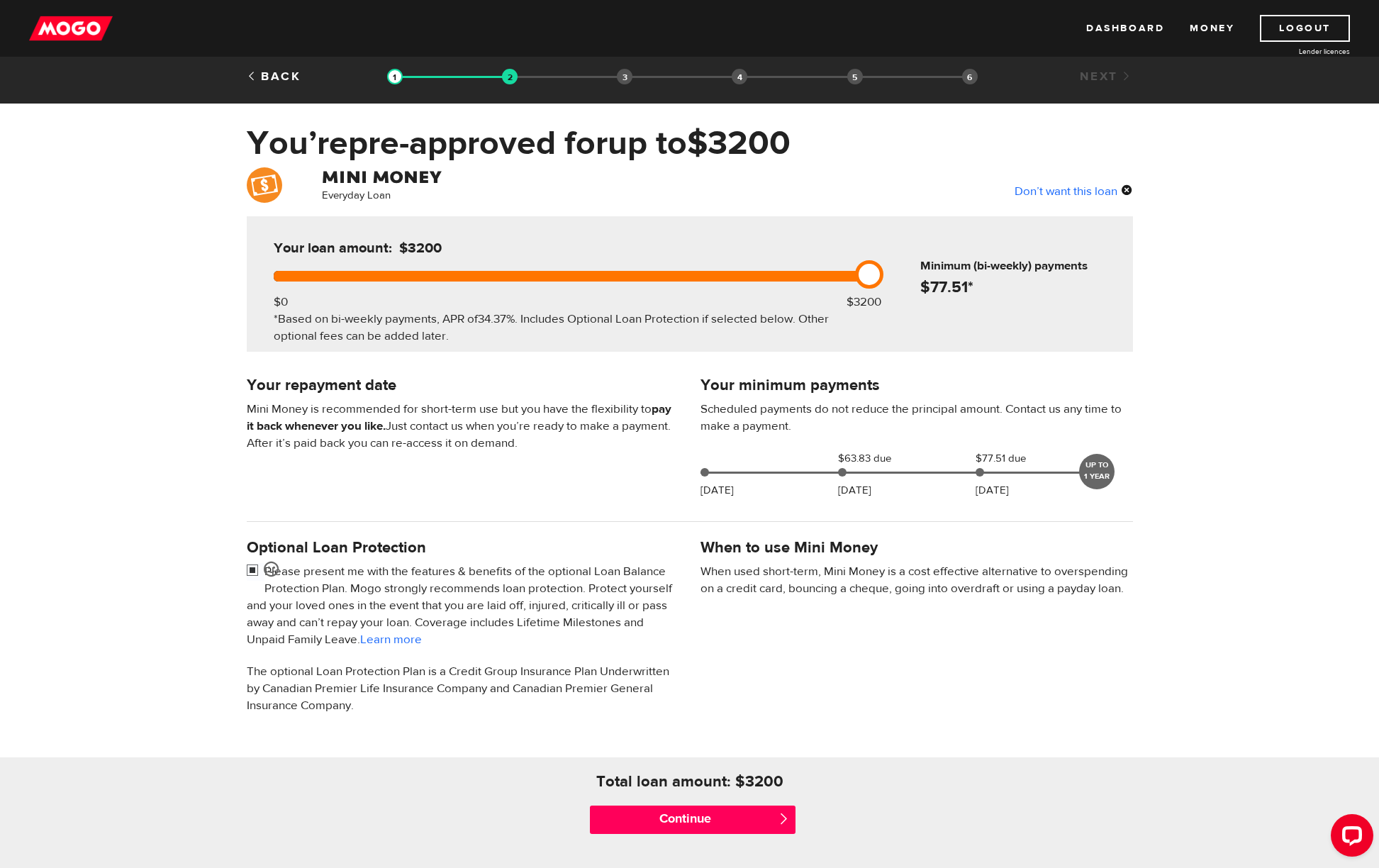
click at [251, 571] on input "checkbox" at bounding box center [256, 572] width 18 height 18
checkbox input "false"
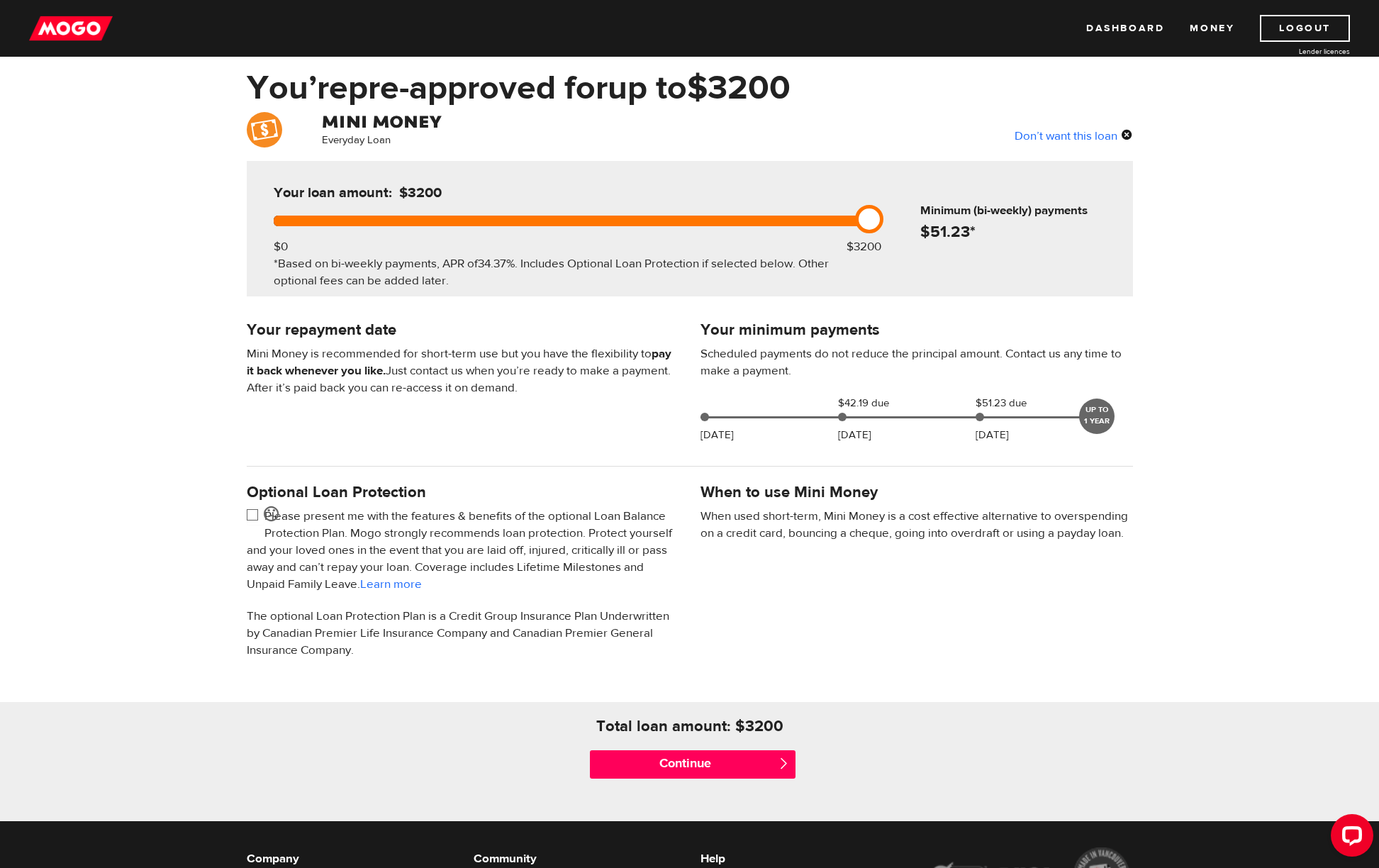
scroll to position [70, 0]
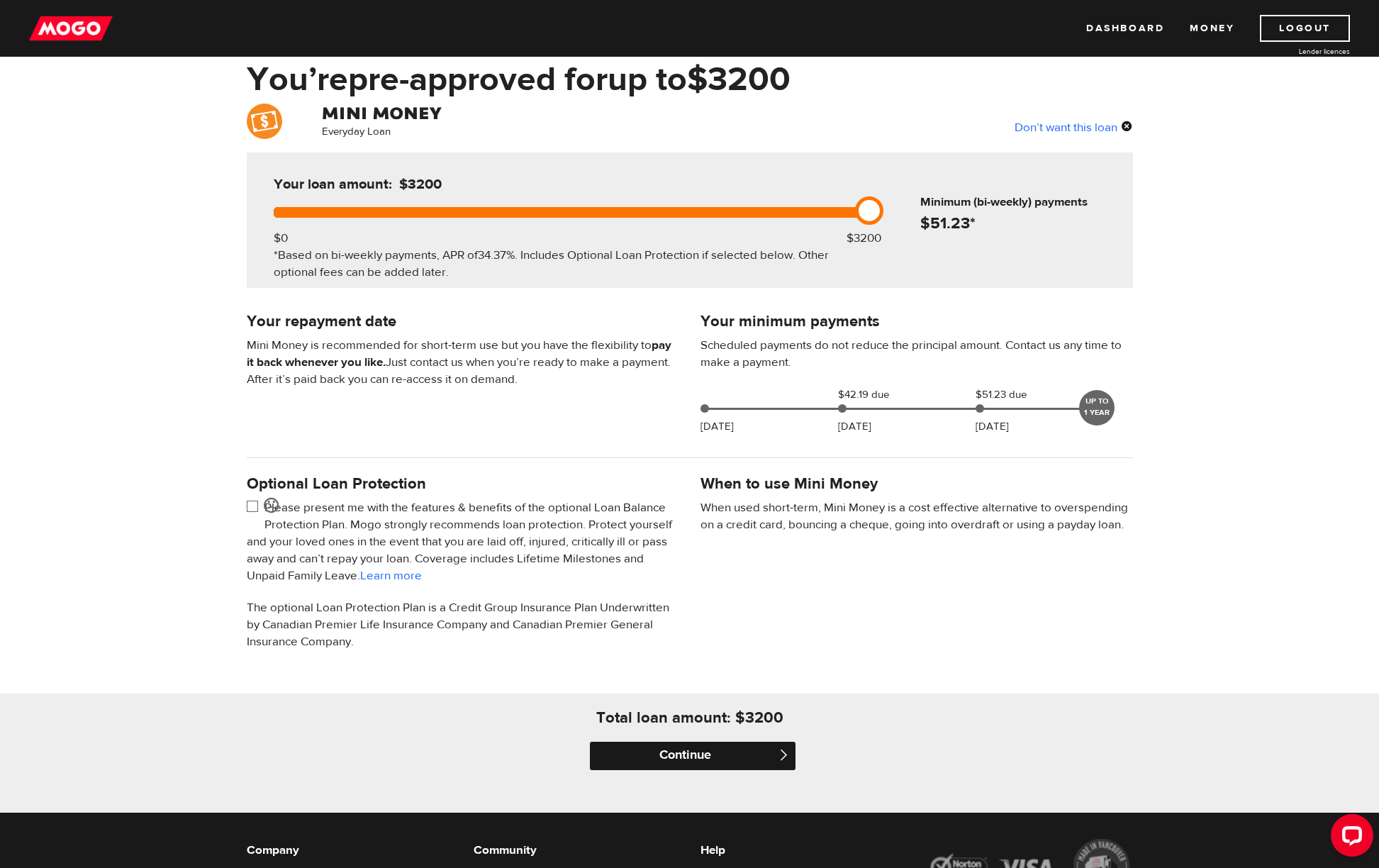
click at [748, 756] on input "Continue" at bounding box center [693, 755] width 205 height 28
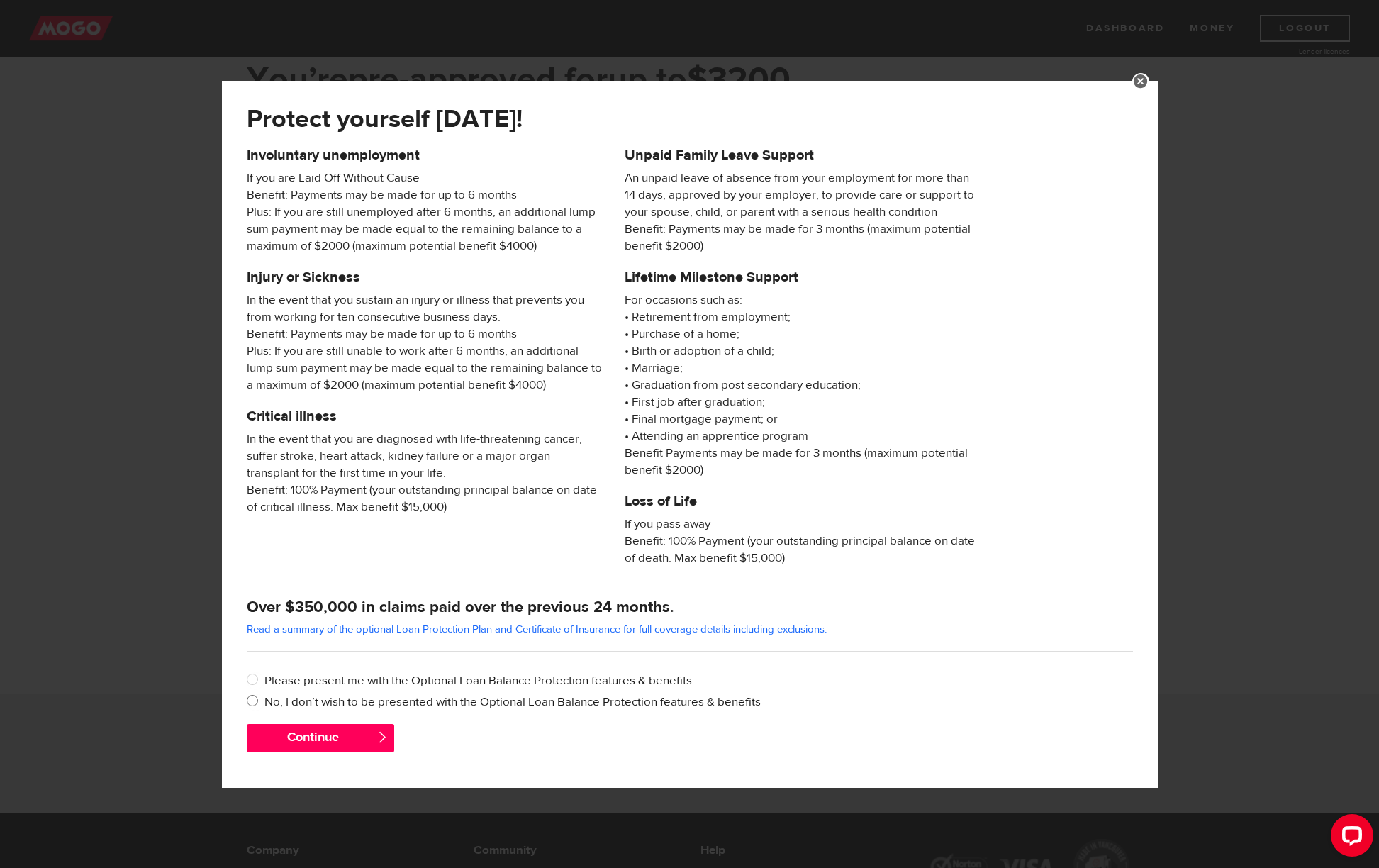
click at [249, 701] on input "No, I don’t wish to be presented with the Optional Loan Balance Protection feat…" at bounding box center [256, 702] width 18 height 18
radio input "true"
click at [322, 736] on button "Continue" at bounding box center [321, 737] width 148 height 28
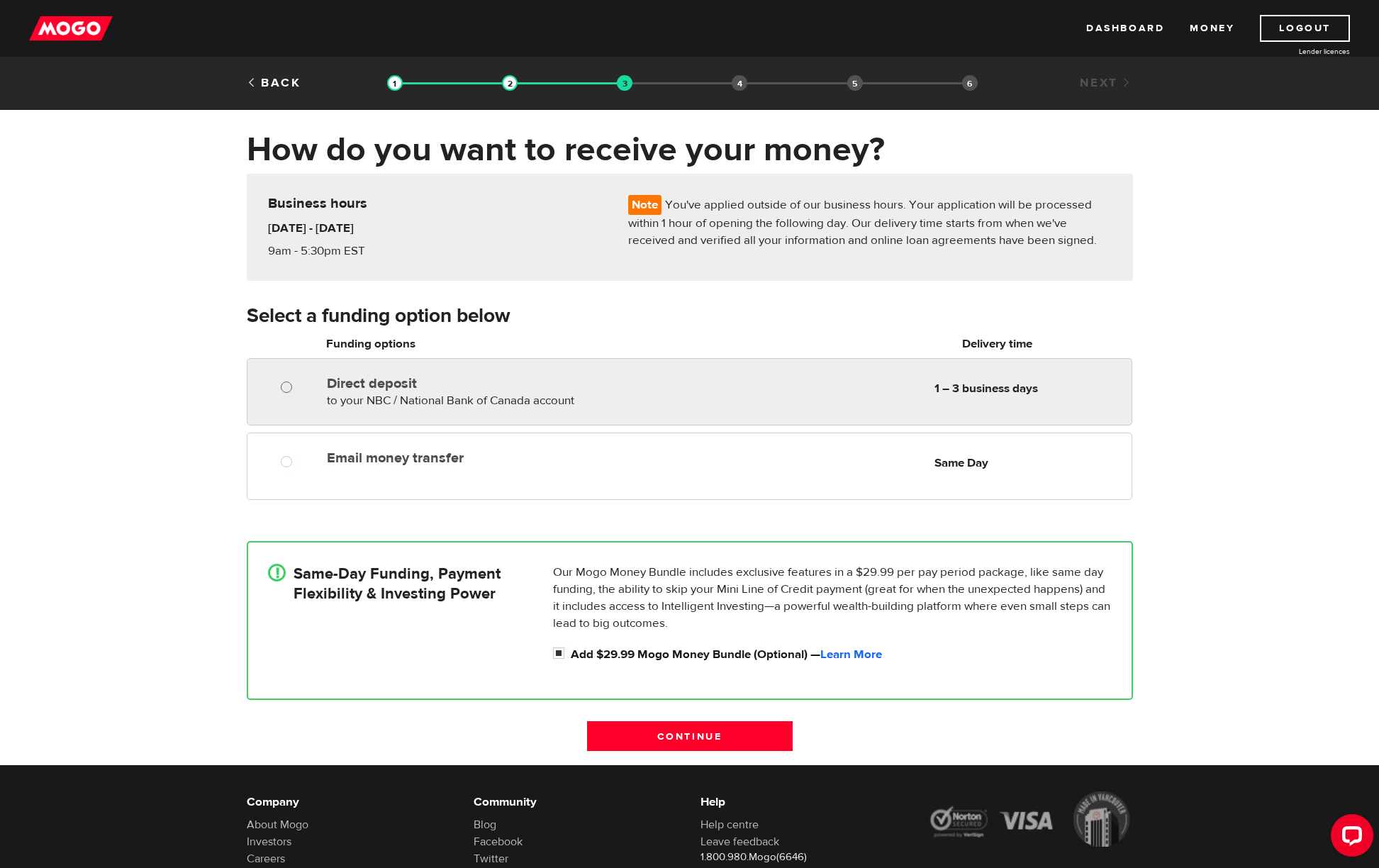
radio input "true"
click at [289, 385] on input "Direct deposit" at bounding box center [290, 389] width 18 height 18
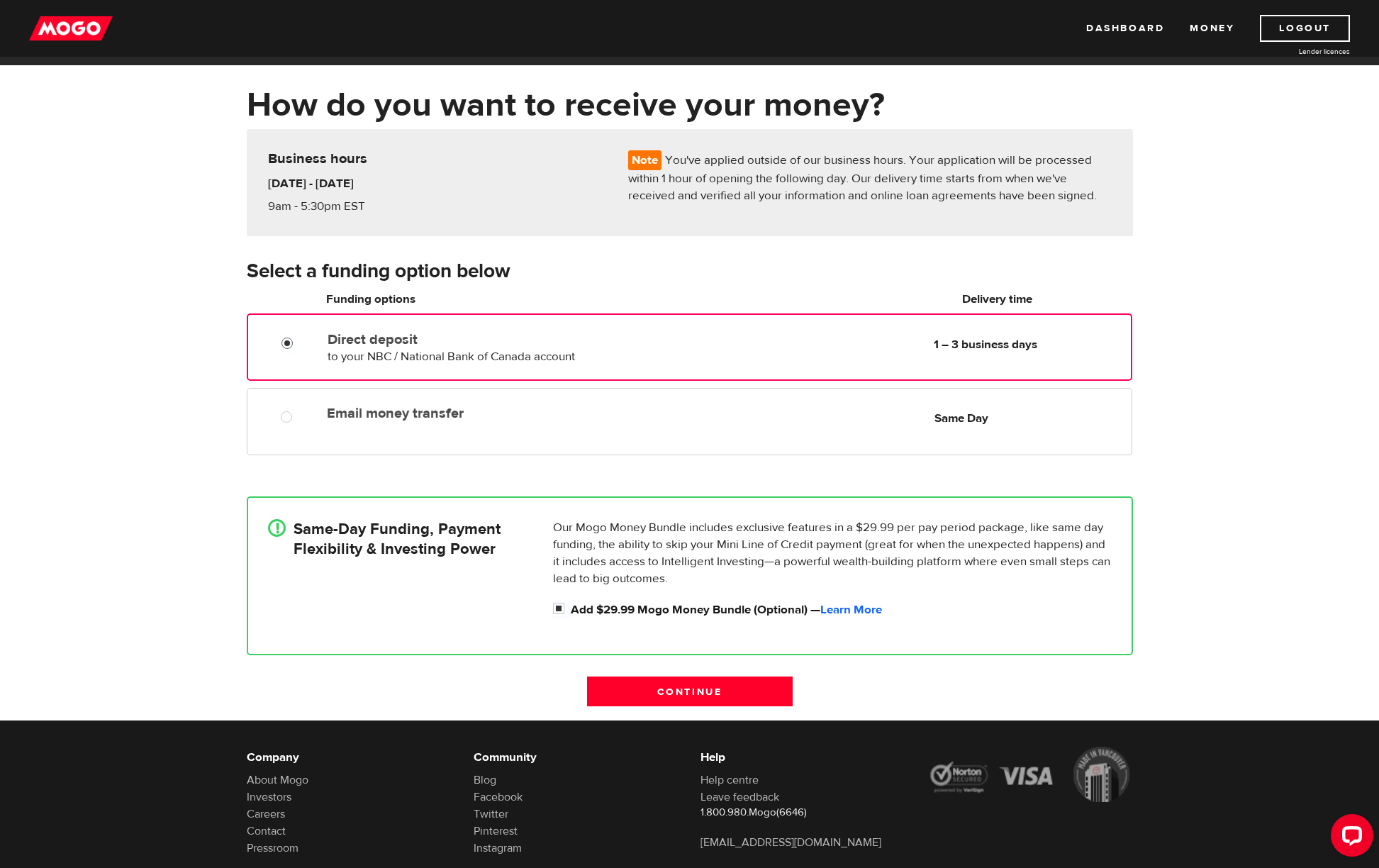
scroll to position [53, 0]
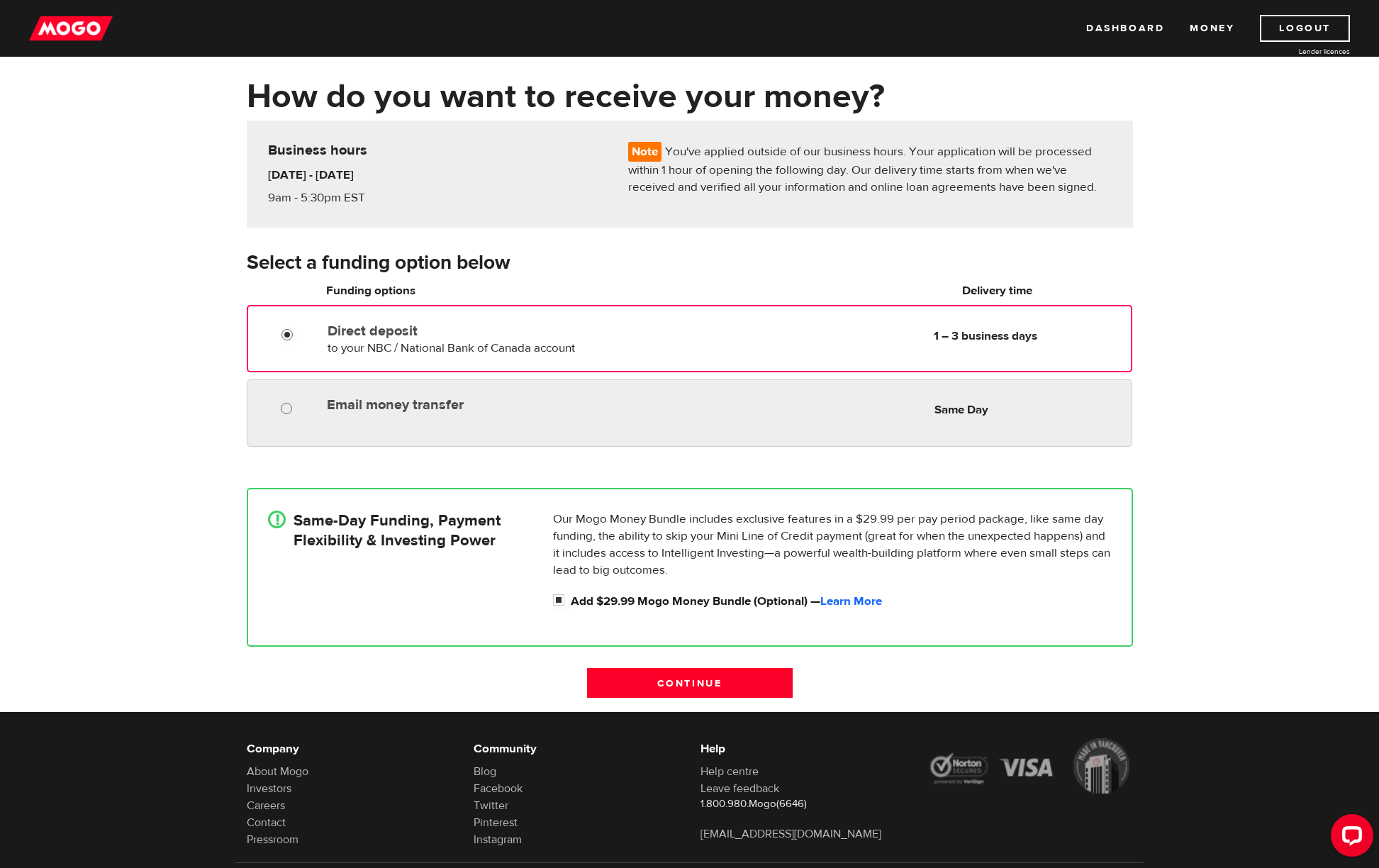
radio input "true"
click at [285, 409] on input "Email money transfer" at bounding box center [290, 411] width 18 height 18
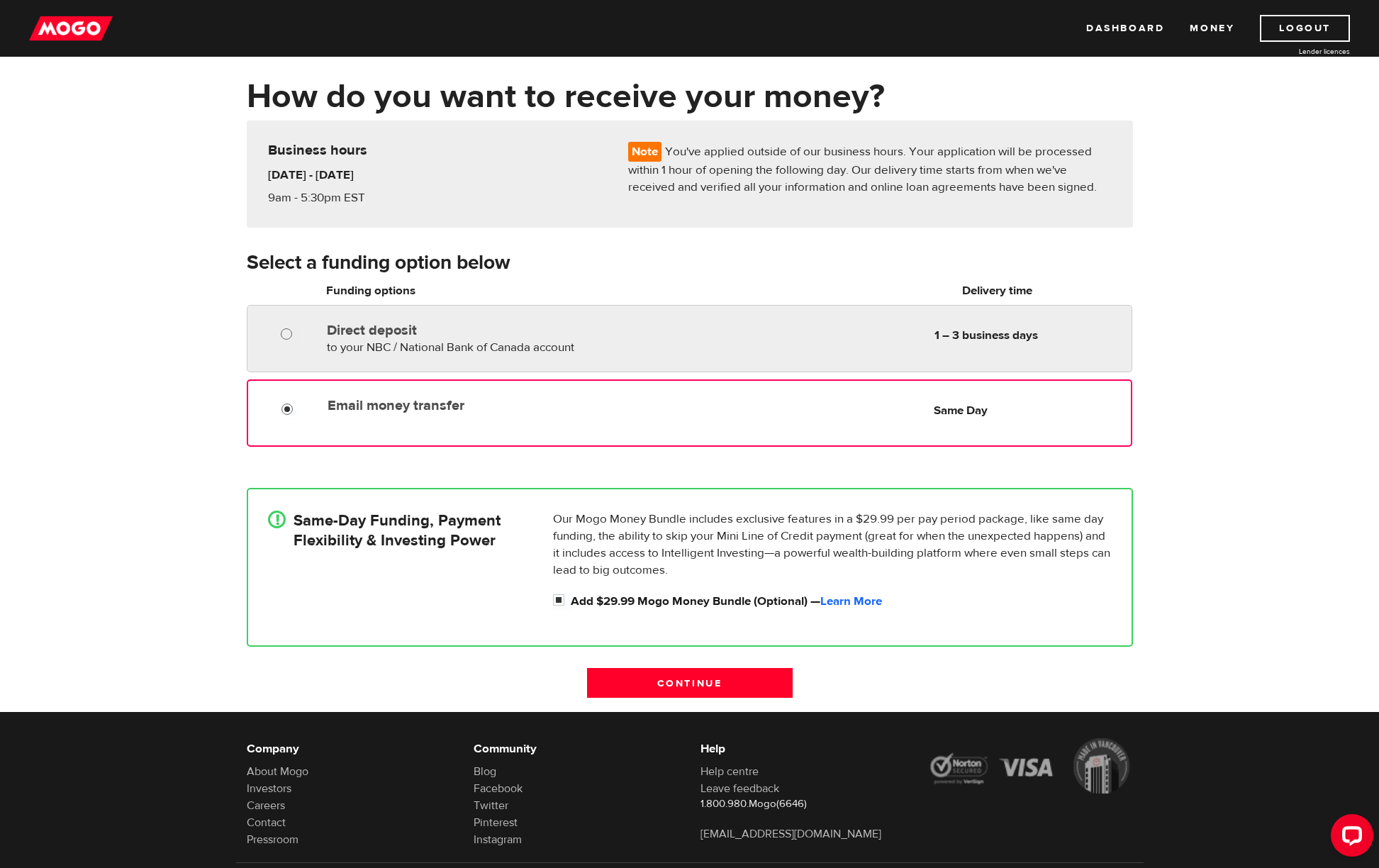
radio input "true"
click at [289, 337] on input "Direct deposit" at bounding box center [290, 336] width 18 height 18
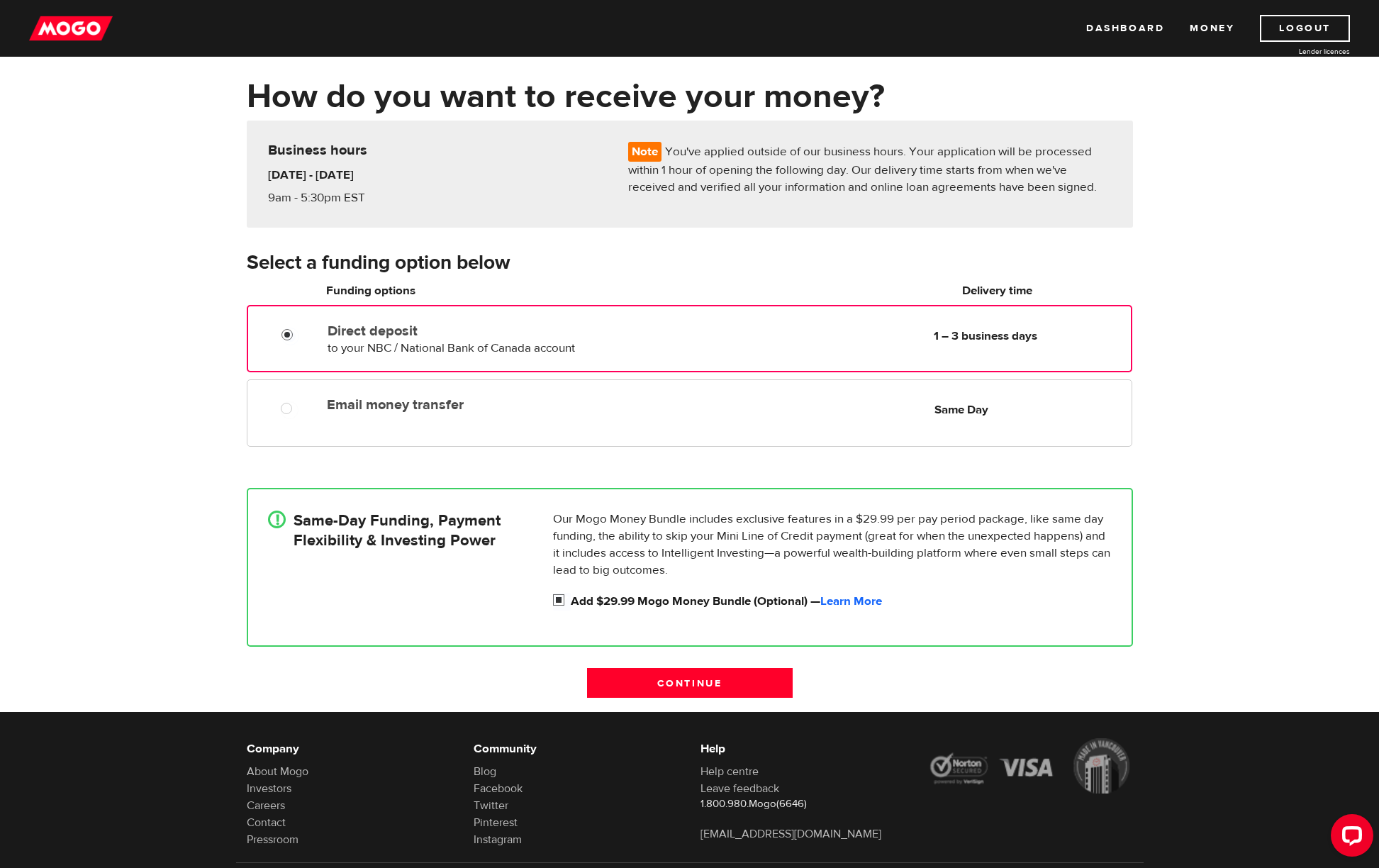
click at [561, 601] on input "Add $29.99 Mogo Money Bundle (Optional) — Learn More" at bounding box center [562, 601] width 18 height 18
checkbox input "false"
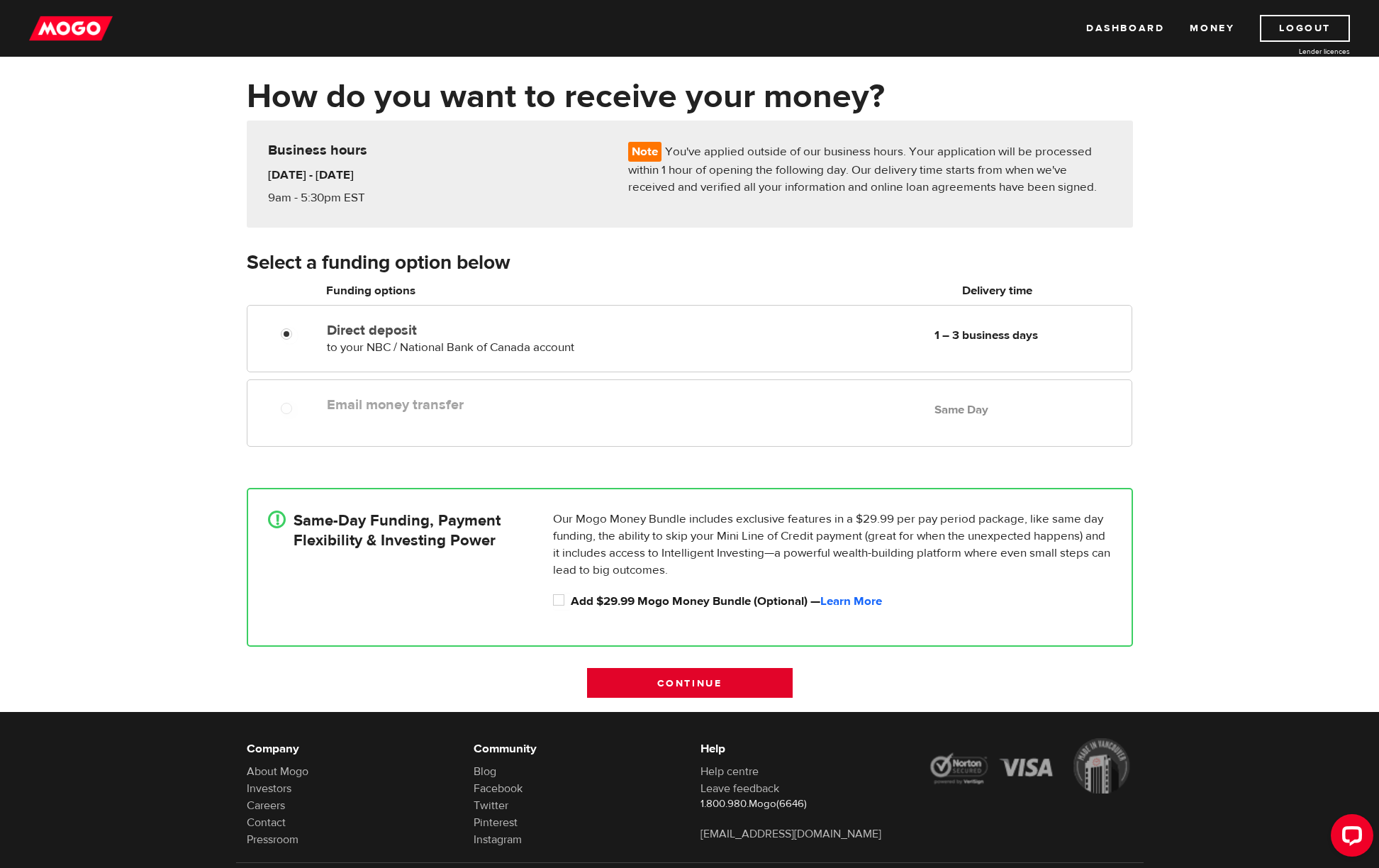
click at [645, 689] on input "Continue" at bounding box center [690, 683] width 205 height 30
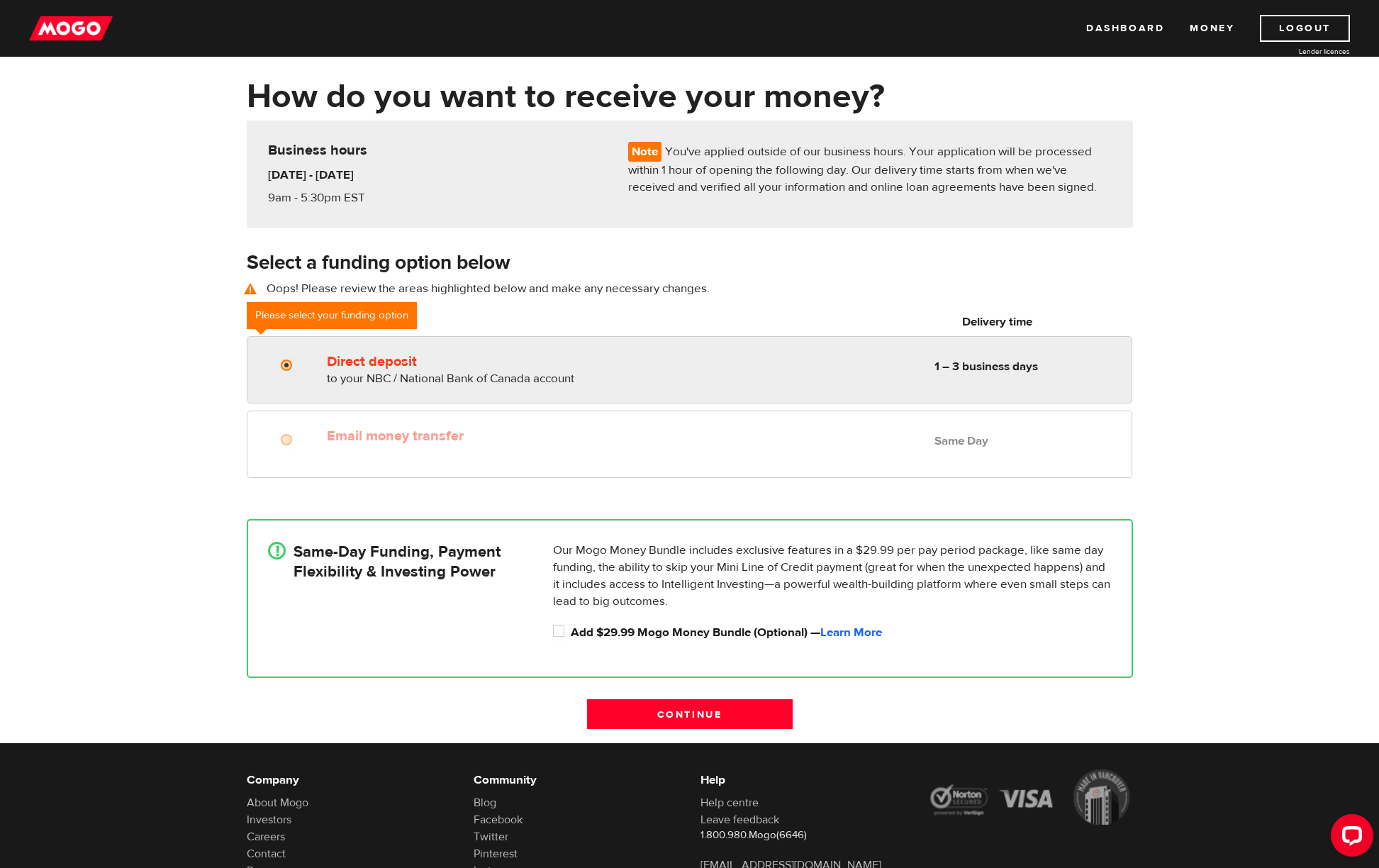
radio input "true"
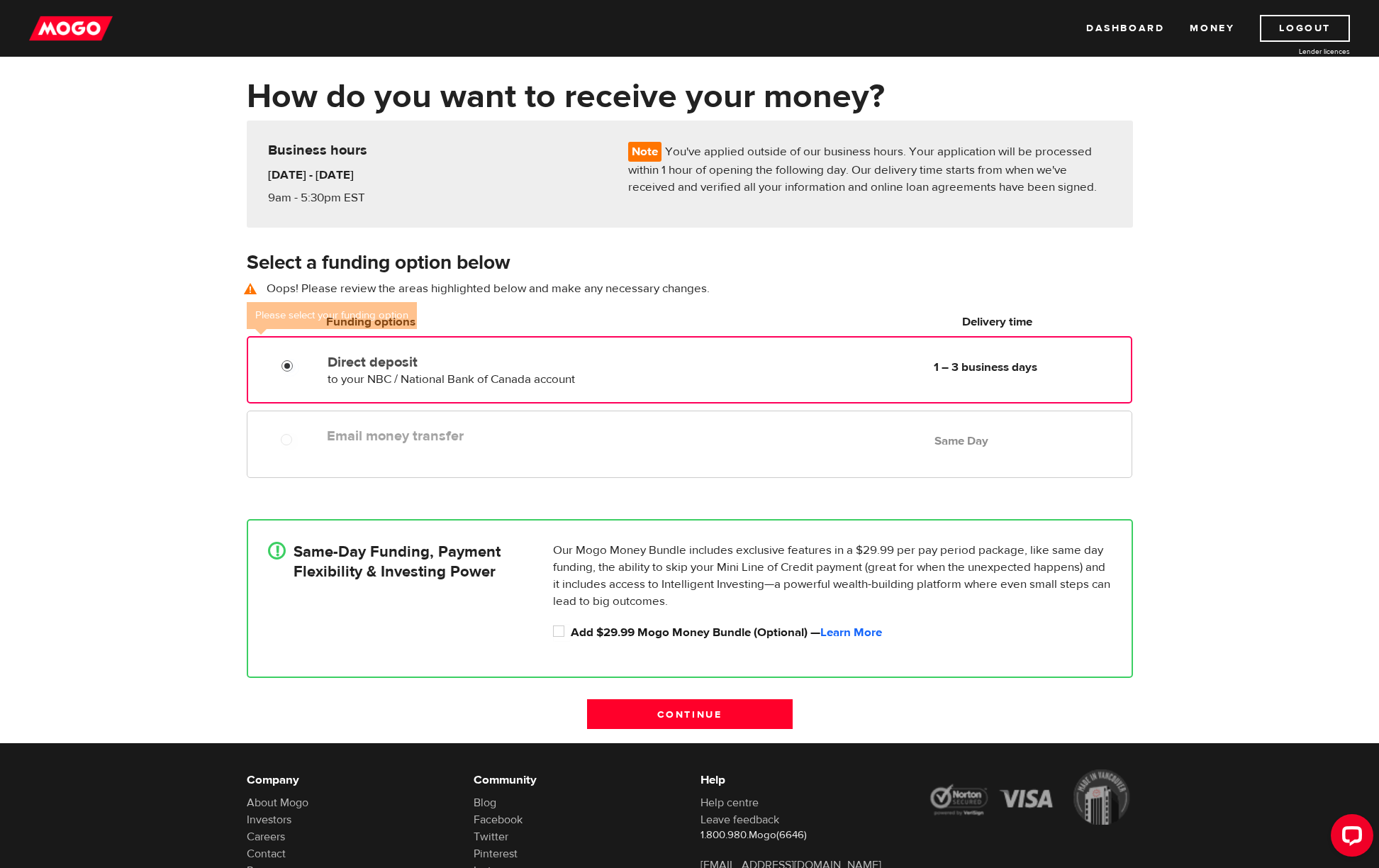
click at [289, 366] on input "Direct deposit" at bounding box center [291, 367] width 18 height 18
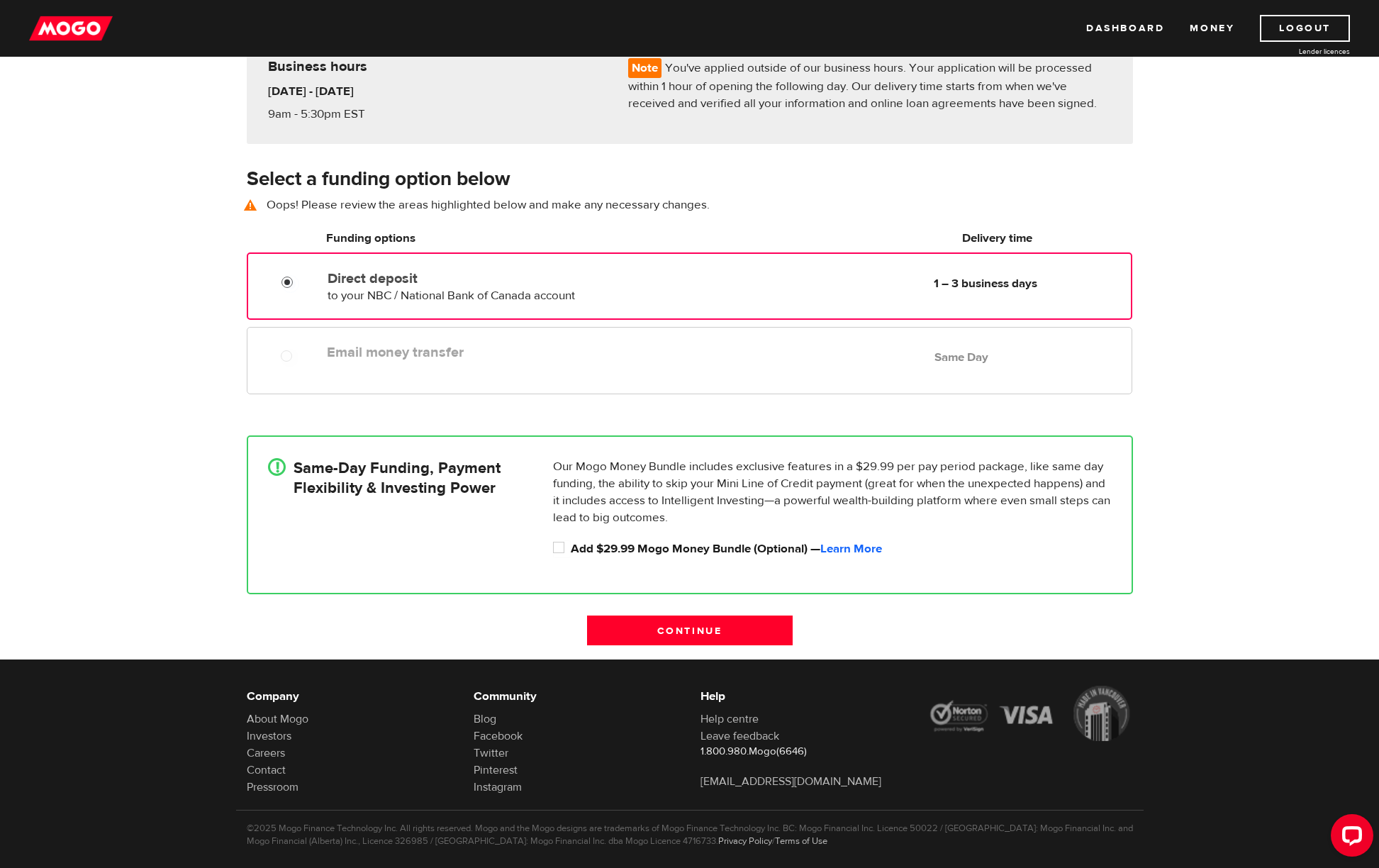
scroll to position [157, 0]
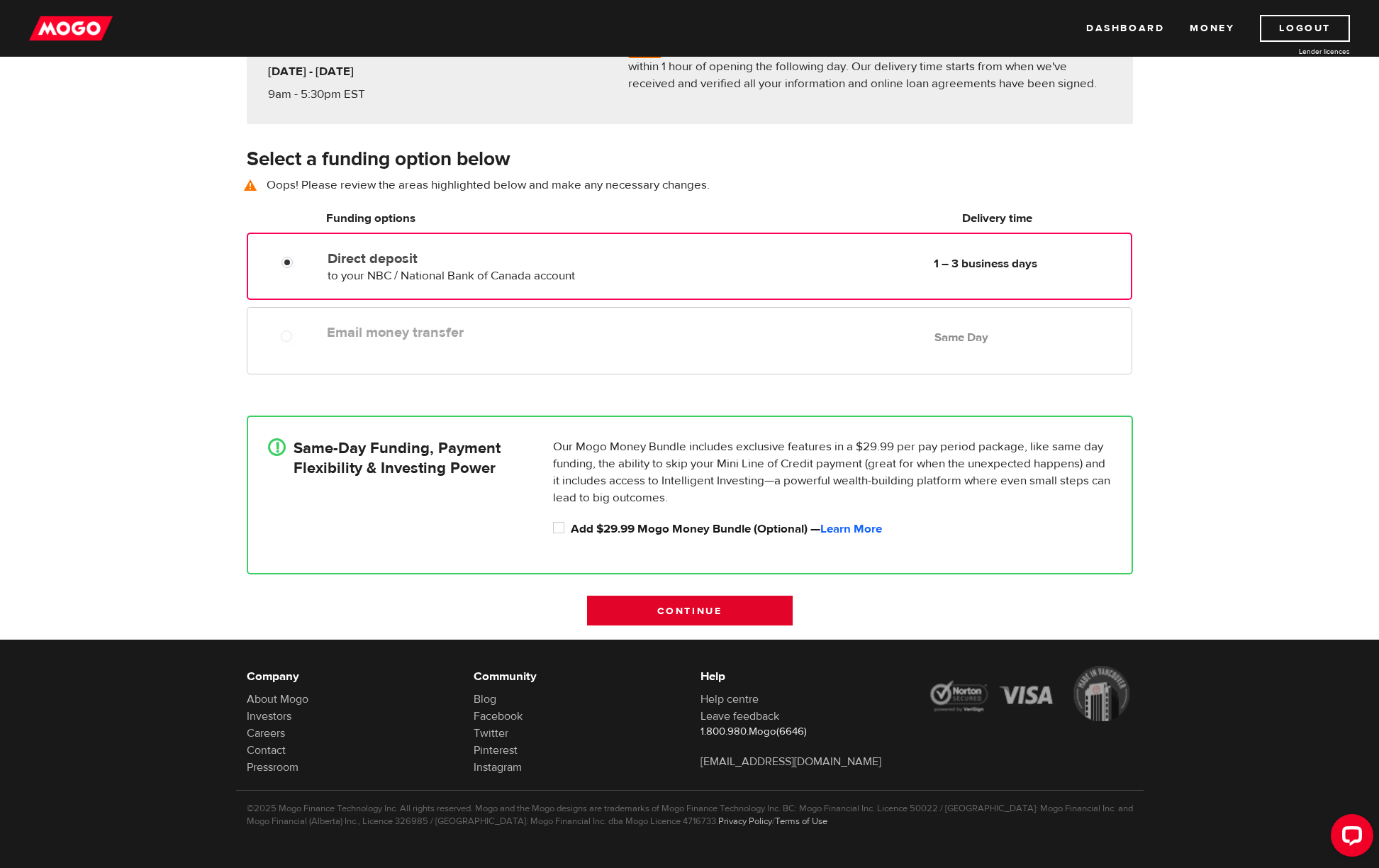
click at [705, 611] on input "Continue" at bounding box center [690, 610] width 205 height 30
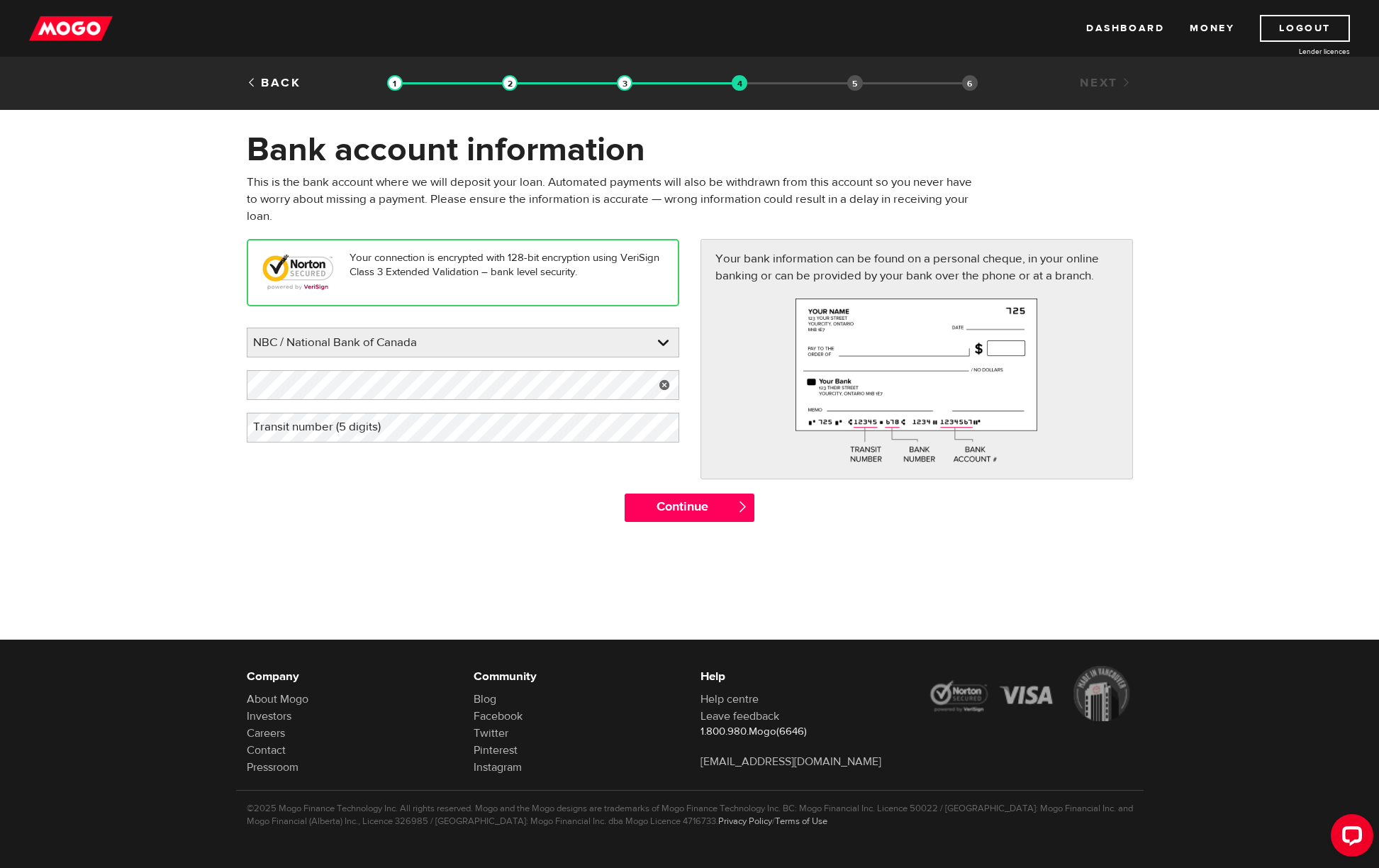
click at [407, 439] on label "Transit number (5 digits)" at bounding box center [328, 427] width 163 height 29
click at [698, 510] on input "Continue" at bounding box center [690, 507] width 130 height 28
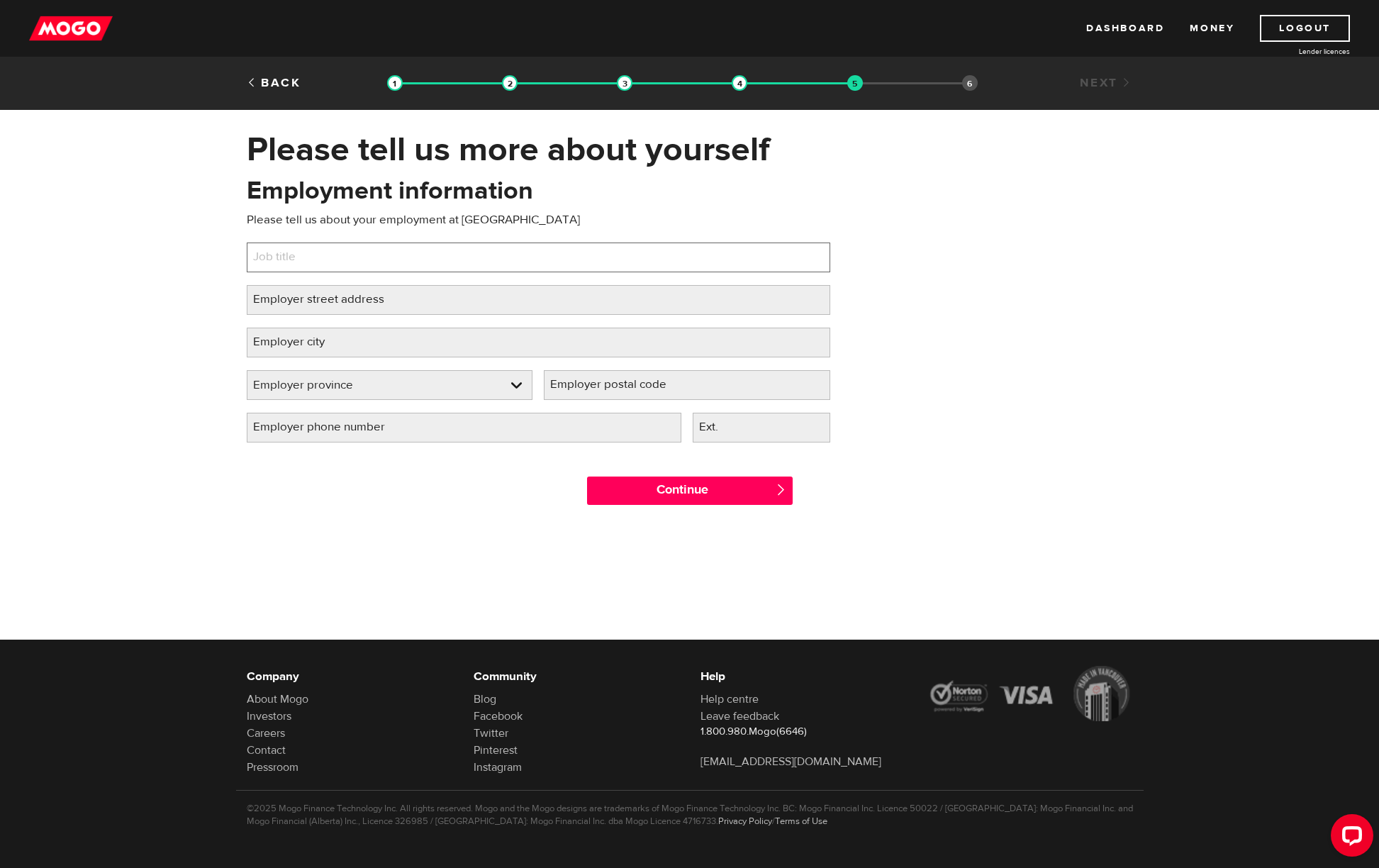
click at [345, 265] on input "Job title" at bounding box center [539, 257] width 584 height 30
type input "c"
type input "d"
type input "admin"
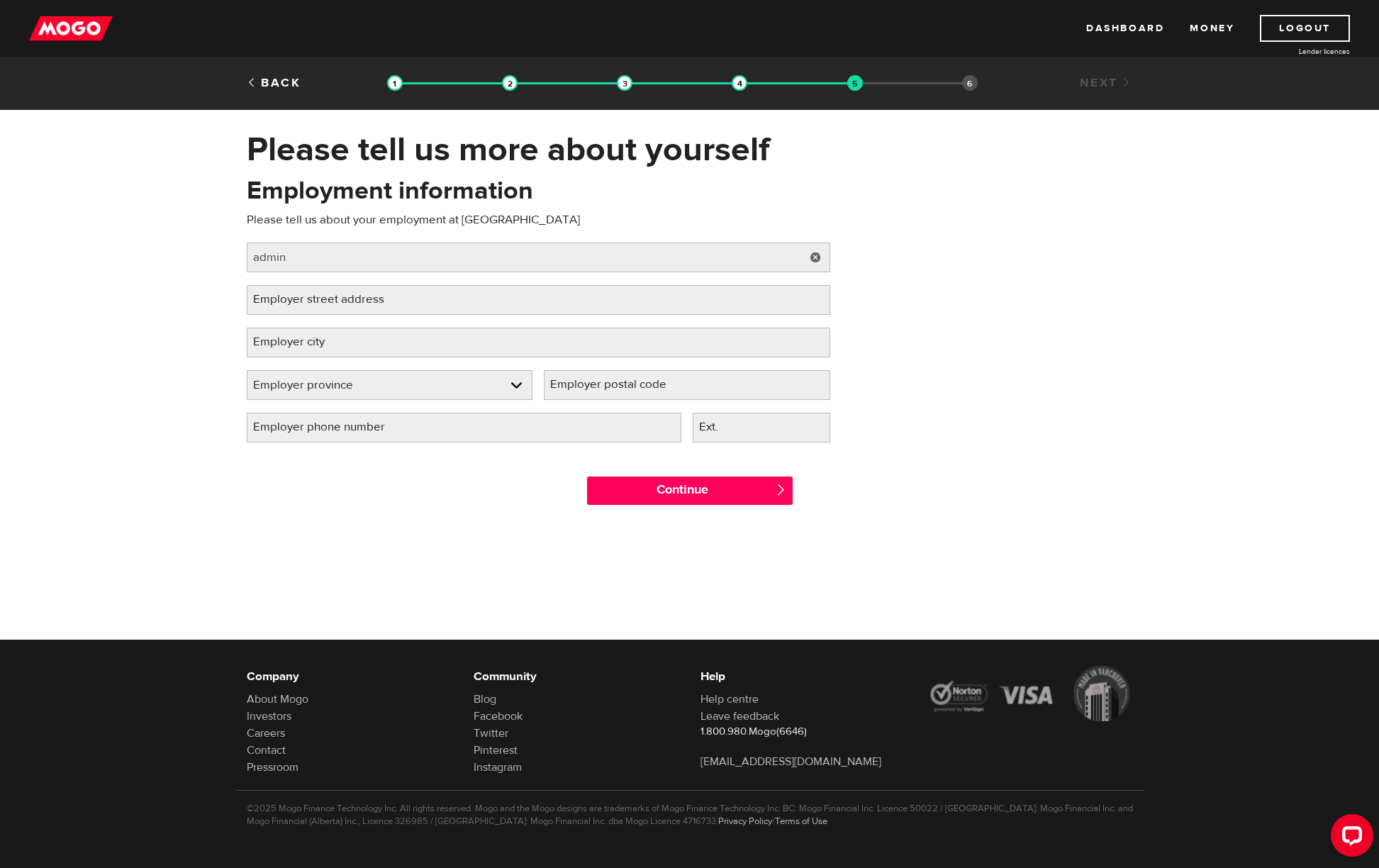
click at [347, 299] on label "Employer street address" at bounding box center [330, 299] width 167 height 29
click at [347, 299] on input "Employer street address" at bounding box center [539, 299] width 584 height 30
type input "[STREET_ADDRESS]"
click at [313, 346] on label "Employer city" at bounding box center [300, 342] width 107 height 29
click at [313, 346] on input "Employer city" at bounding box center [539, 342] width 584 height 30
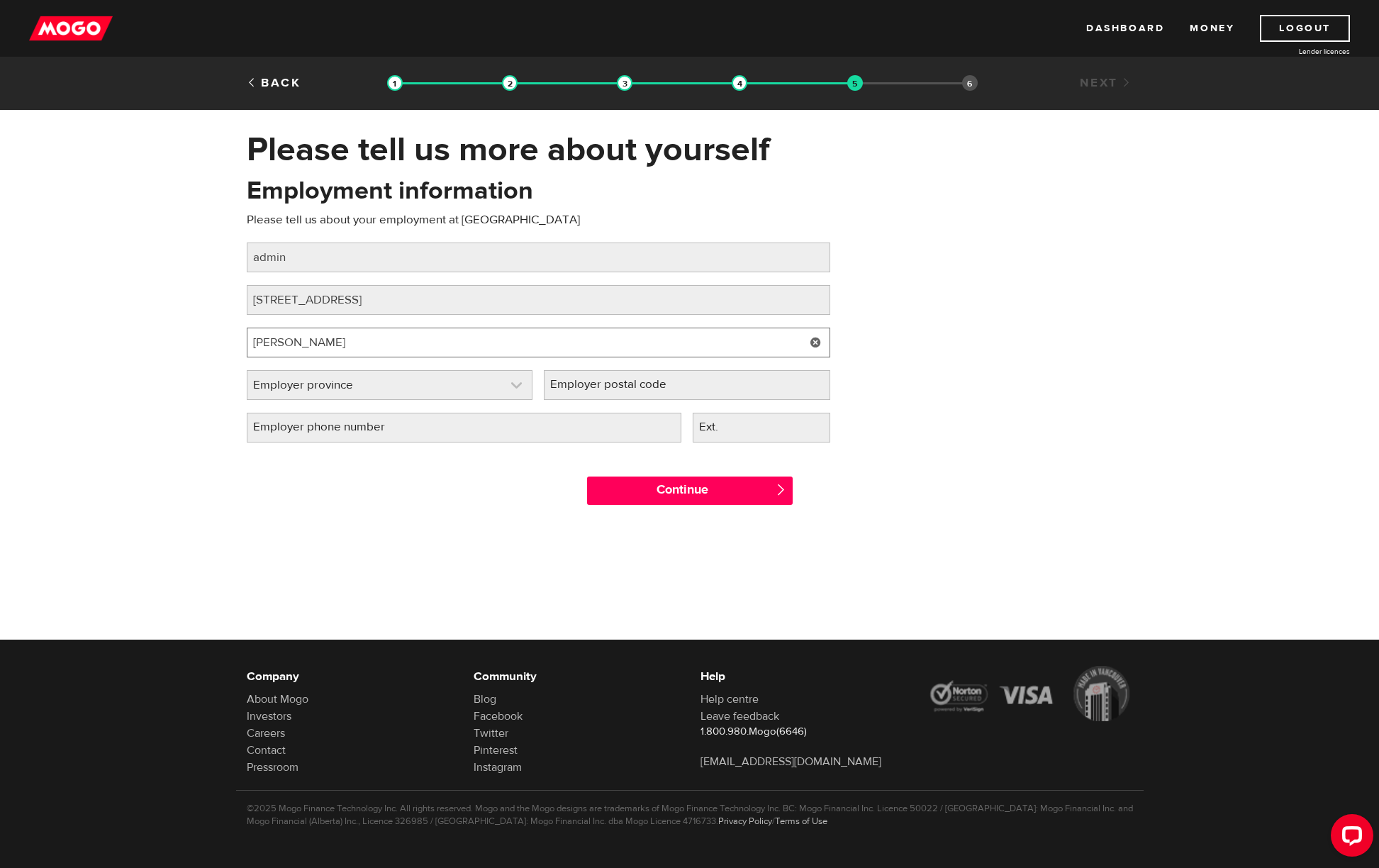
type input "[PERSON_NAME]"
click at [338, 382] on link at bounding box center [390, 384] width 285 height 28
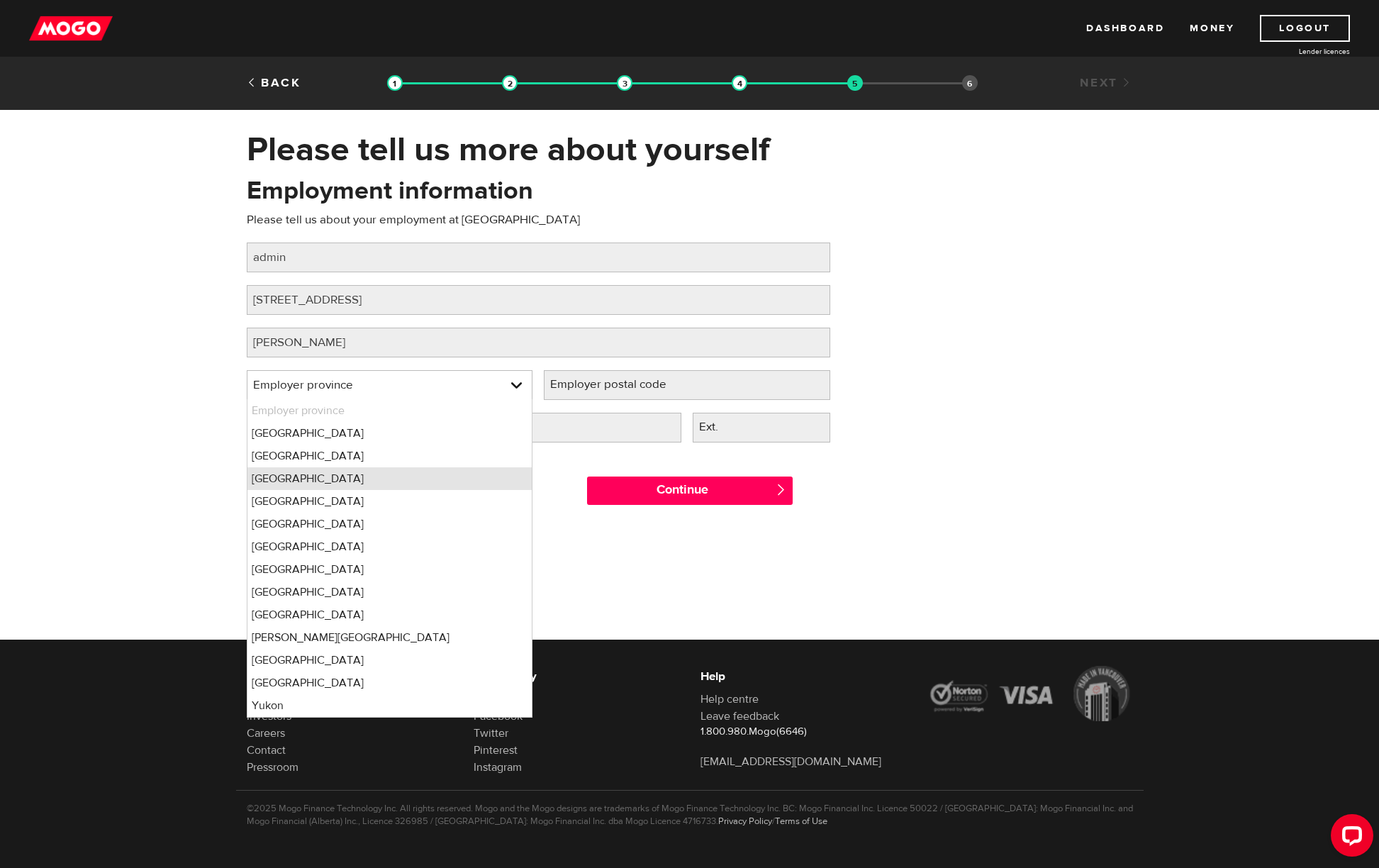
click at [297, 486] on li "Ontario" at bounding box center [390, 478] width 285 height 23
select select "ON"
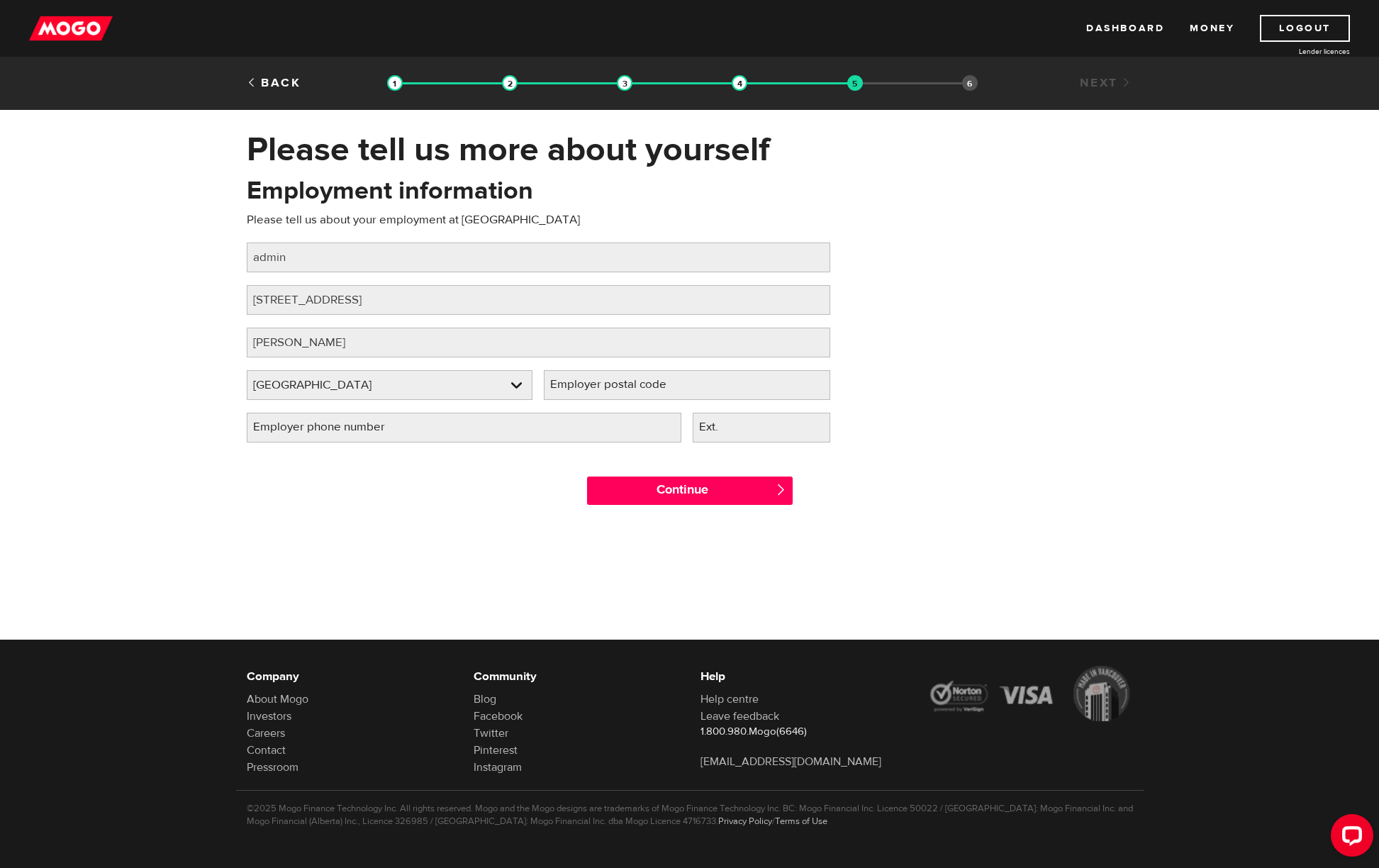
click at [681, 395] on label "Employer postal code" at bounding box center [620, 384] width 151 height 29
click at [681, 395] on input "Employer postal code" at bounding box center [687, 384] width 286 height 30
type input "l3t 7p9"
click at [567, 429] on input "Employer phone number" at bounding box center [464, 427] width 435 height 30
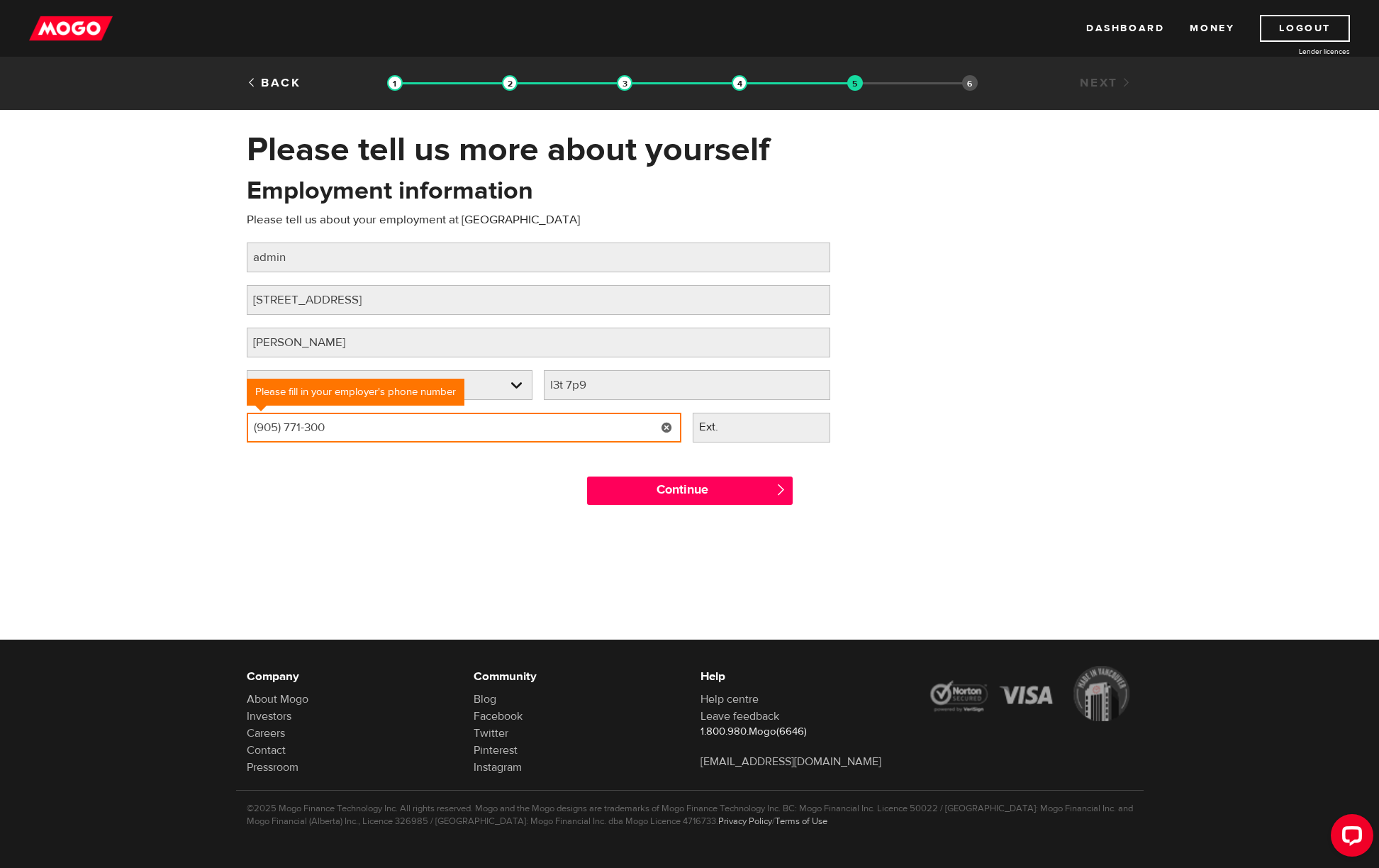
type input "(905) 771-3000"
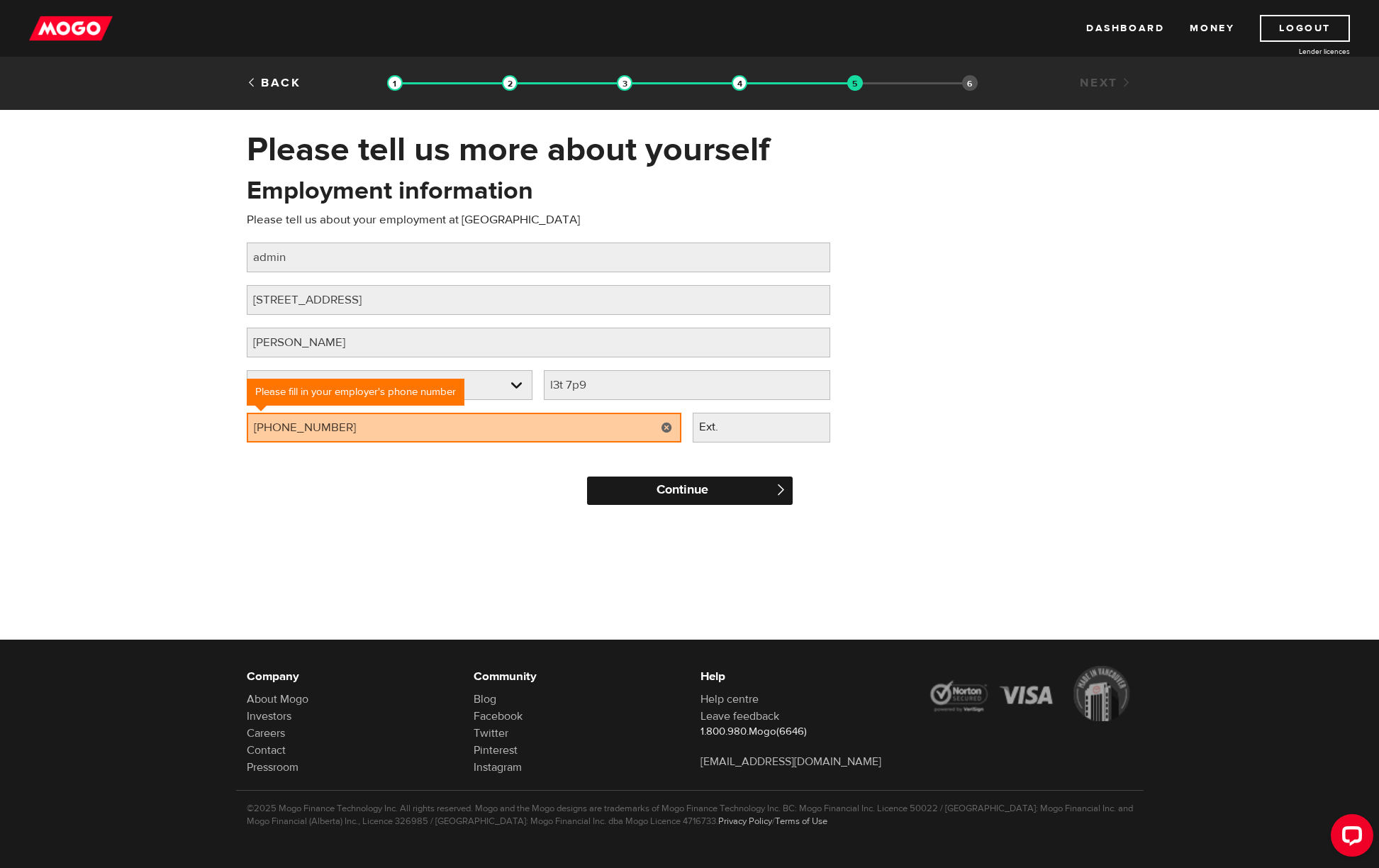
click at [743, 502] on input "Continue" at bounding box center [690, 490] width 205 height 28
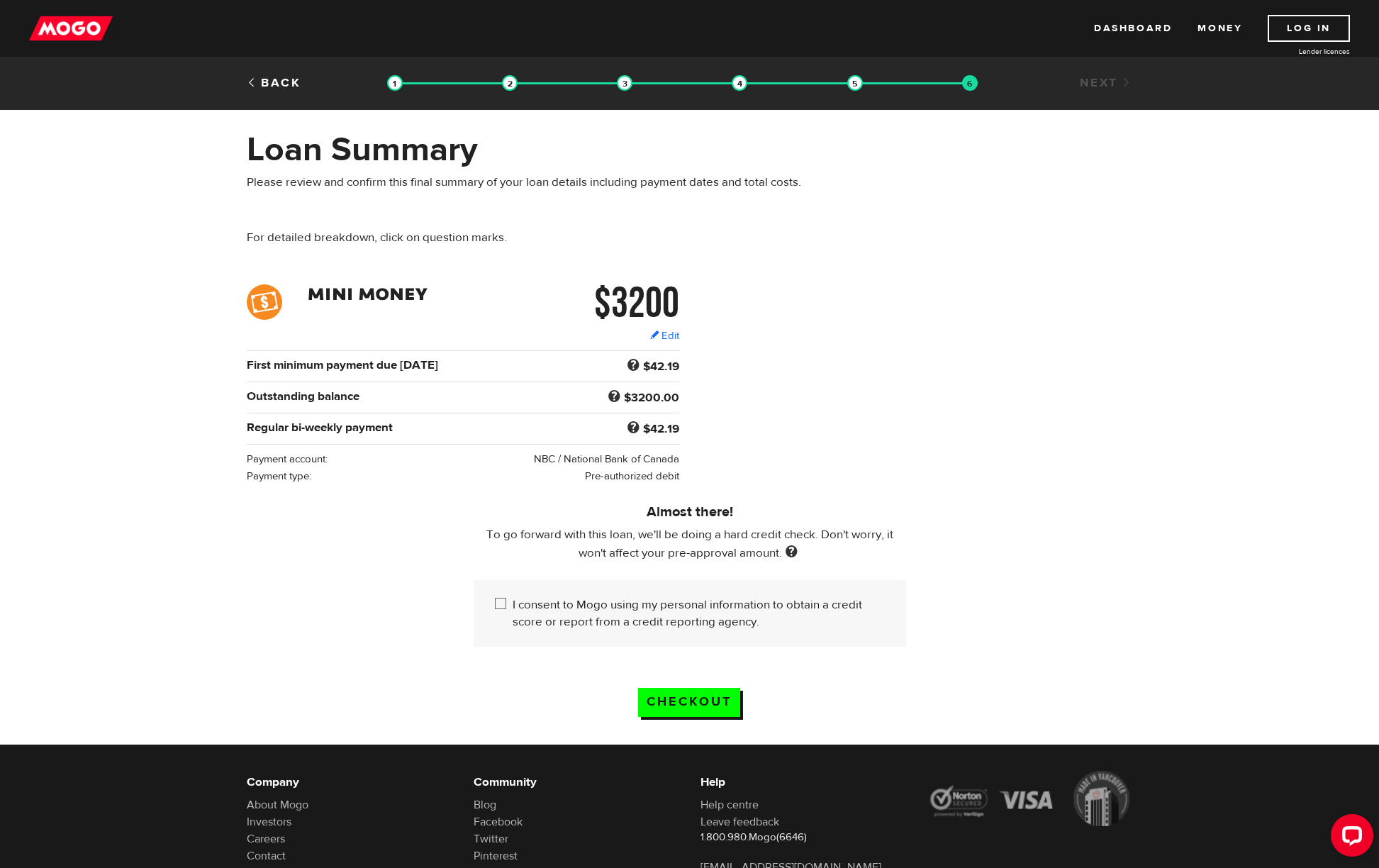
click at [508, 610] on input "I consent to Mogo using my personal information to obtain a credit score or rep…" at bounding box center [504, 605] width 18 height 18
checkbox input "true"
click at [696, 700] on input "Checkout" at bounding box center [689, 702] width 102 height 29
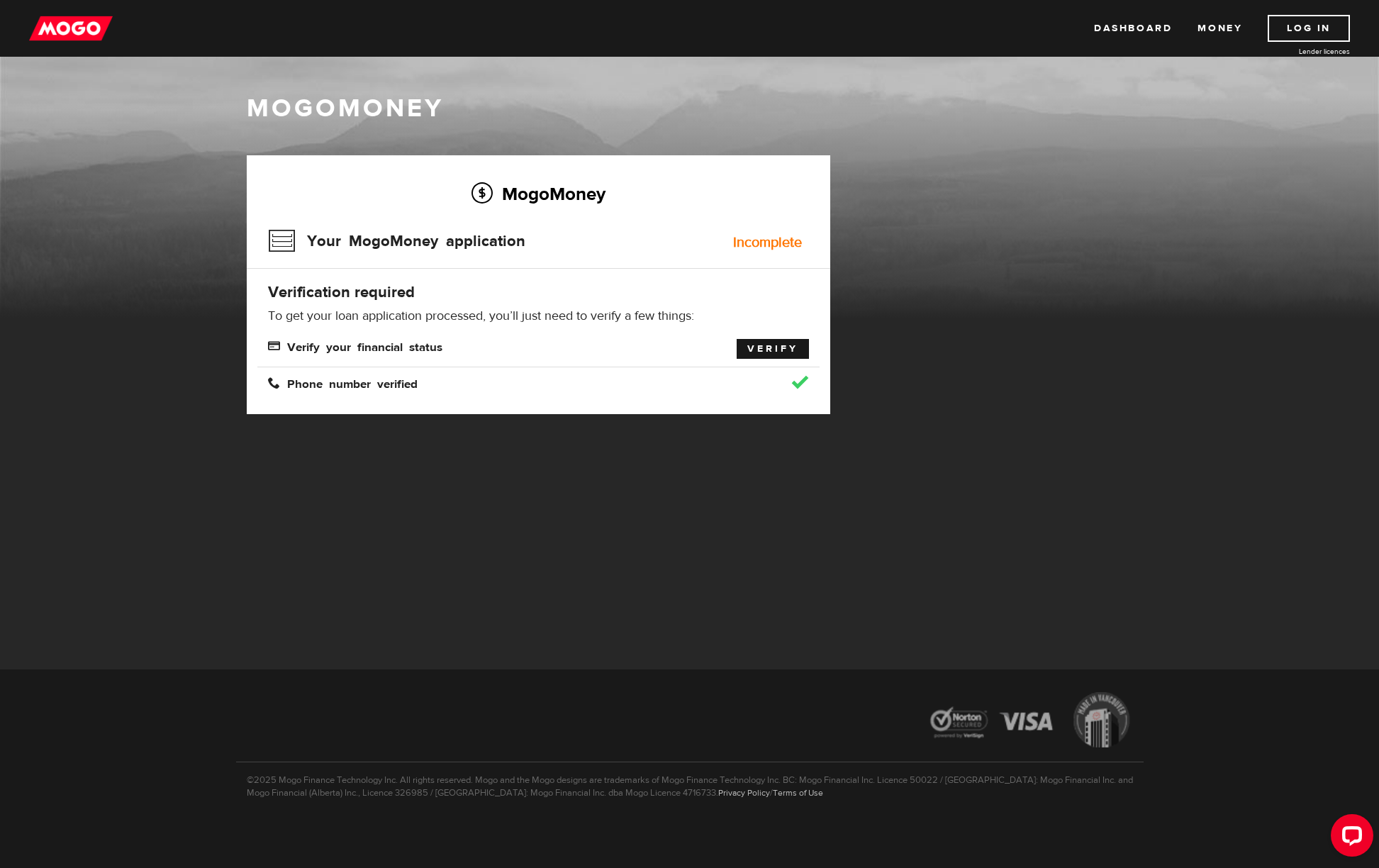
click at [790, 344] on link "Verify" at bounding box center [773, 348] width 72 height 20
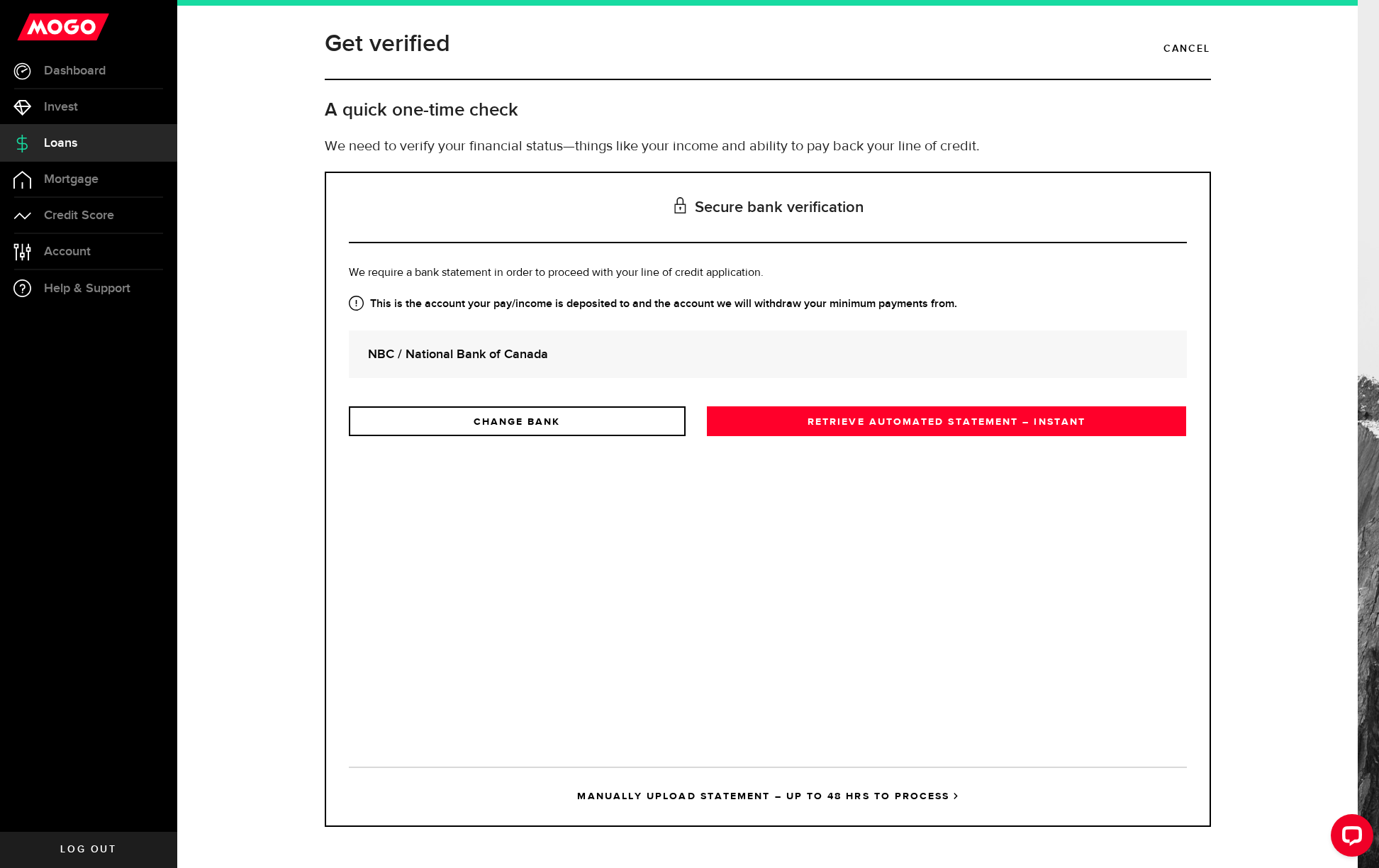
click at [539, 351] on strong "NBC / National Bank of Canada" at bounding box center [768, 354] width 800 height 19
click at [879, 429] on link "RETRIEVE AUTOMATED STATEMENT – INSTANT" at bounding box center [947, 420] width 480 height 30
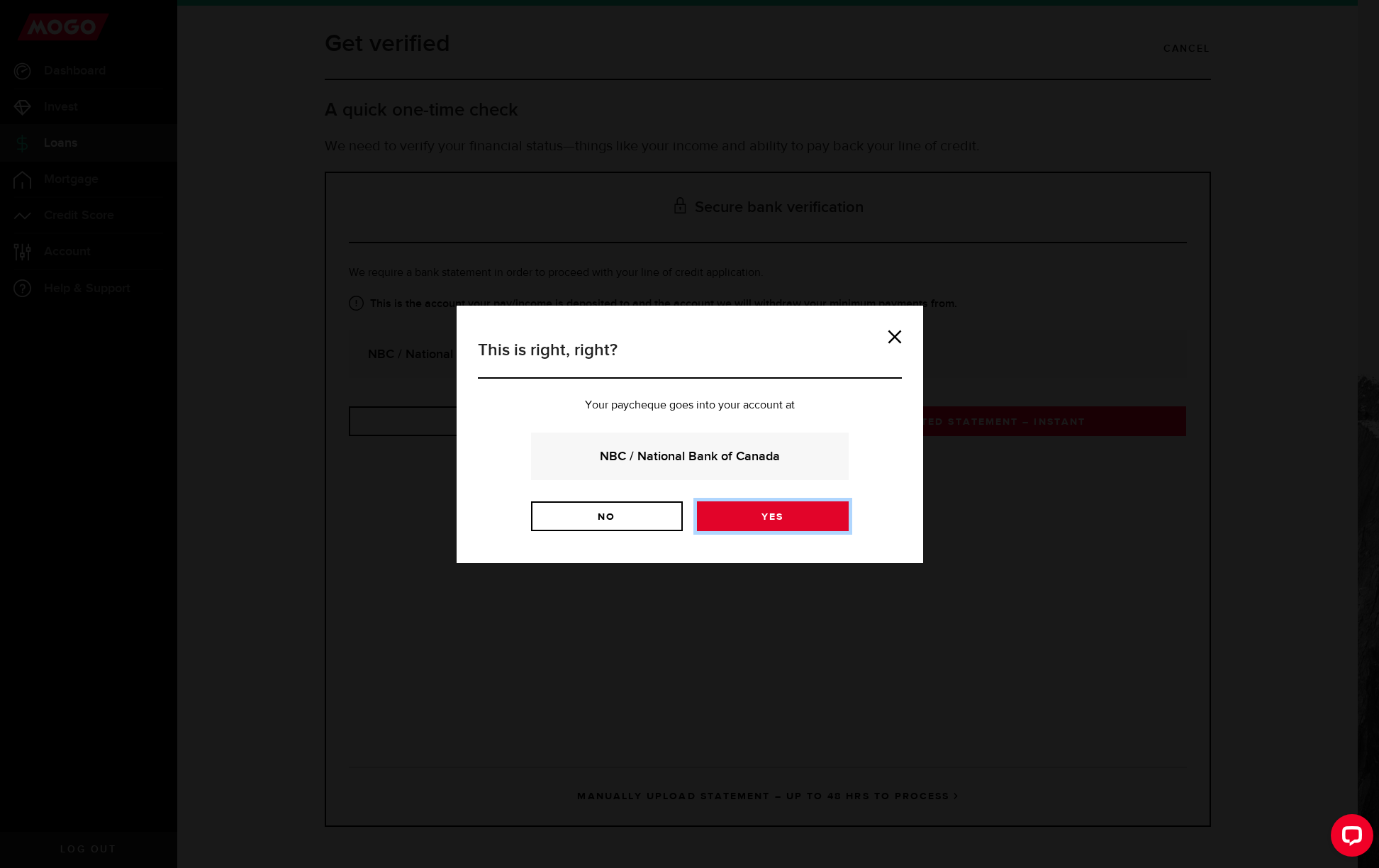
click at [758, 517] on link "Yes" at bounding box center [773, 516] width 151 height 30
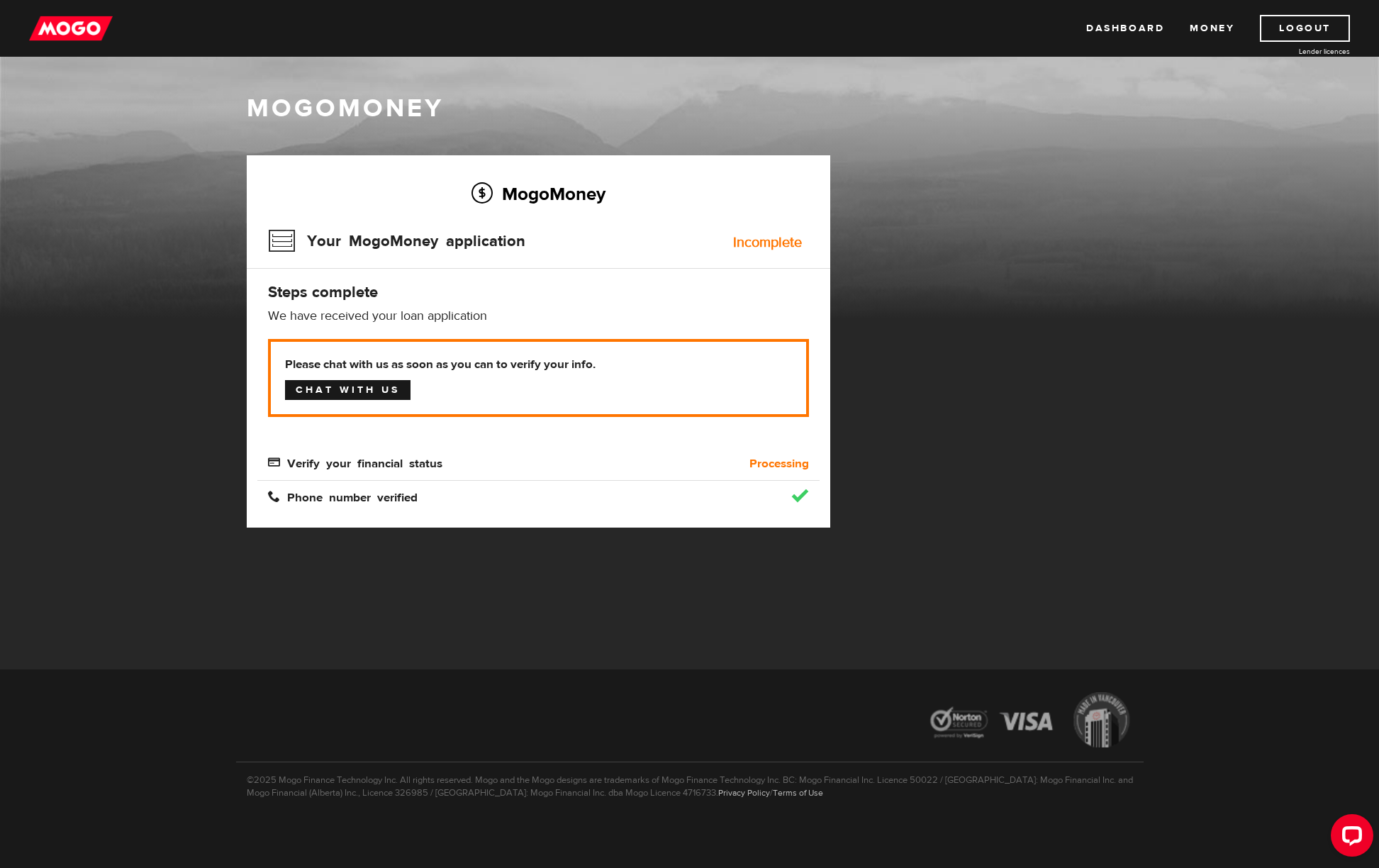
click at [346, 393] on link "Chat with us" at bounding box center [347, 390] width 125 height 20
click at [1289, 27] on link "Logout" at bounding box center [1305, 29] width 90 height 27
